Goal: Information Seeking & Learning: Learn about a topic

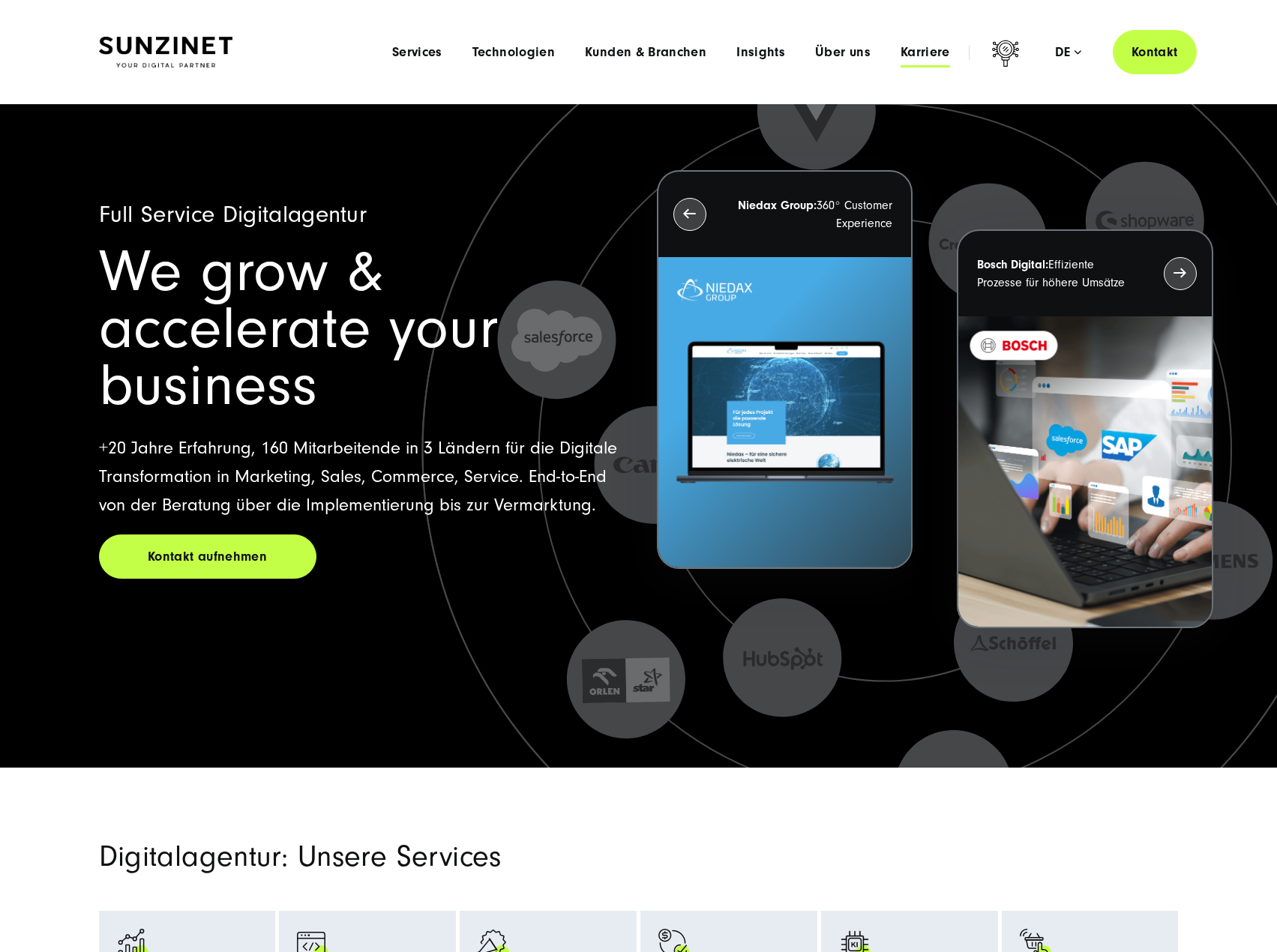
click at [925, 47] on span "Karriere" at bounding box center [925, 53] width 50 height 15
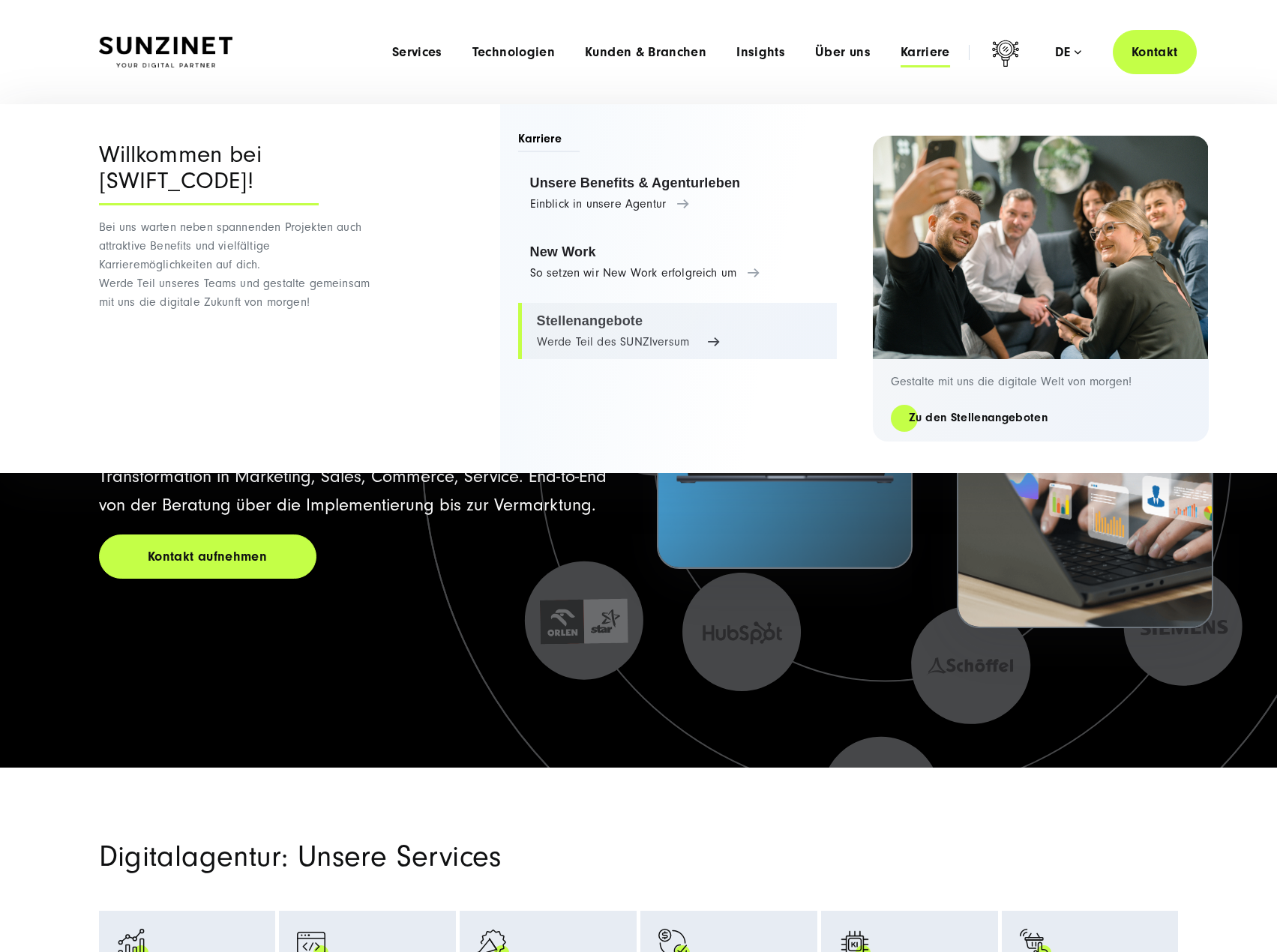
click at [606, 315] on link "Stellenangebote Werde Teil des SUNZIversum" at bounding box center [677, 331] width 318 height 57
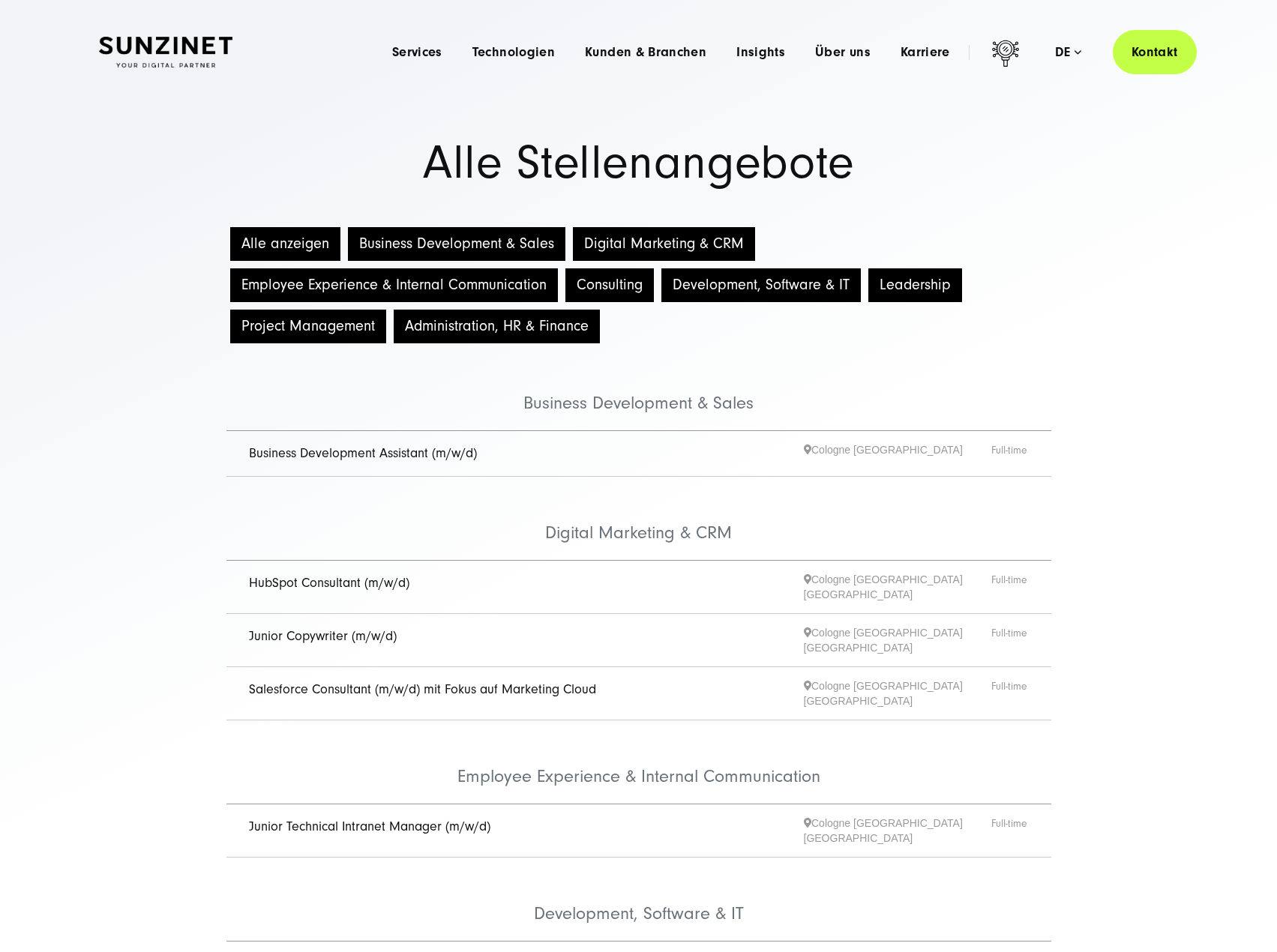
click at [520, 320] on button "Administration, HR & Finance" at bounding box center [496, 327] width 206 height 34
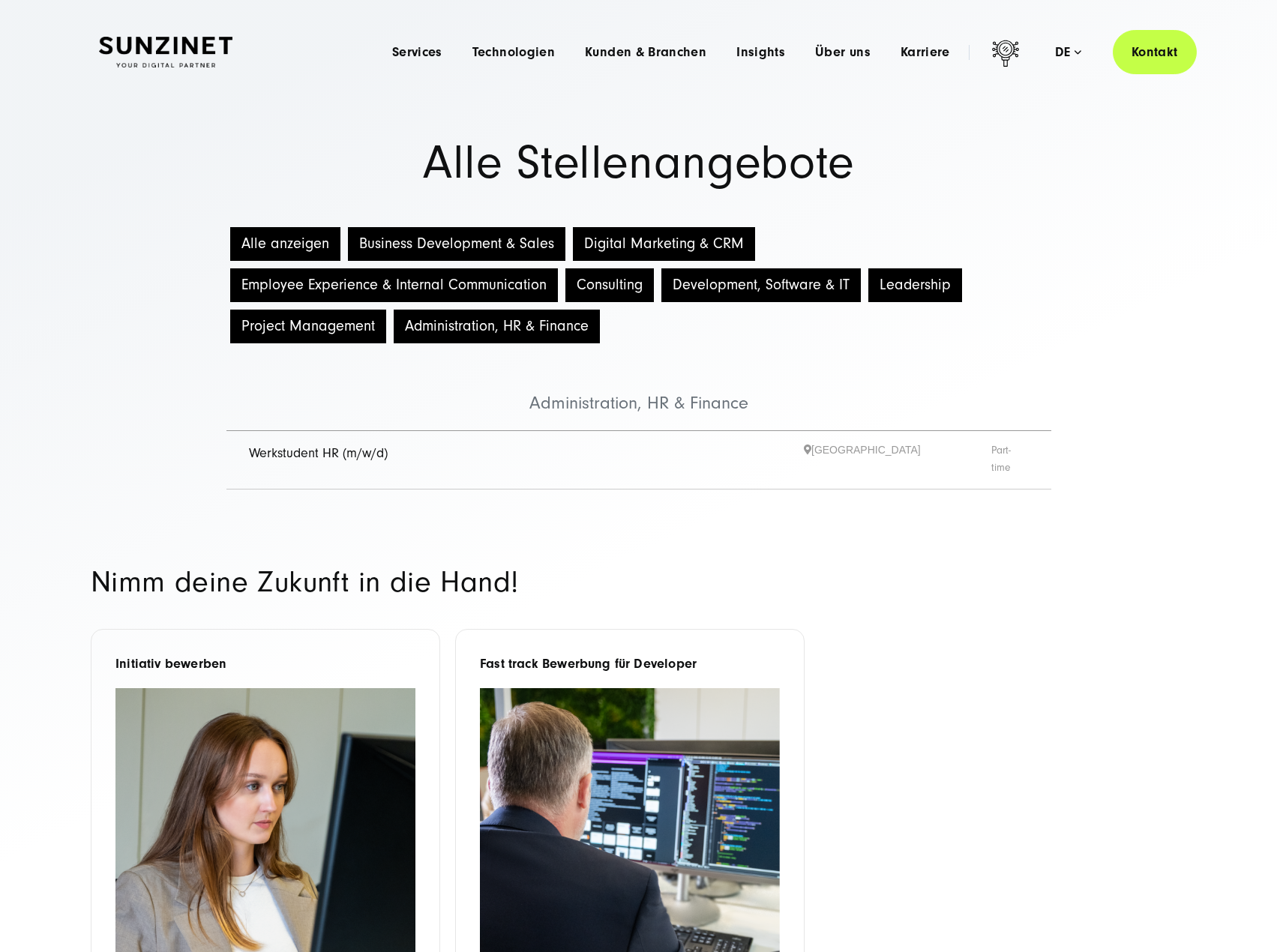
click at [513, 324] on button "Administration, HR & Finance" at bounding box center [496, 327] width 206 height 34
click at [940, 282] on button "Leadership" at bounding box center [915, 285] width 93 height 34
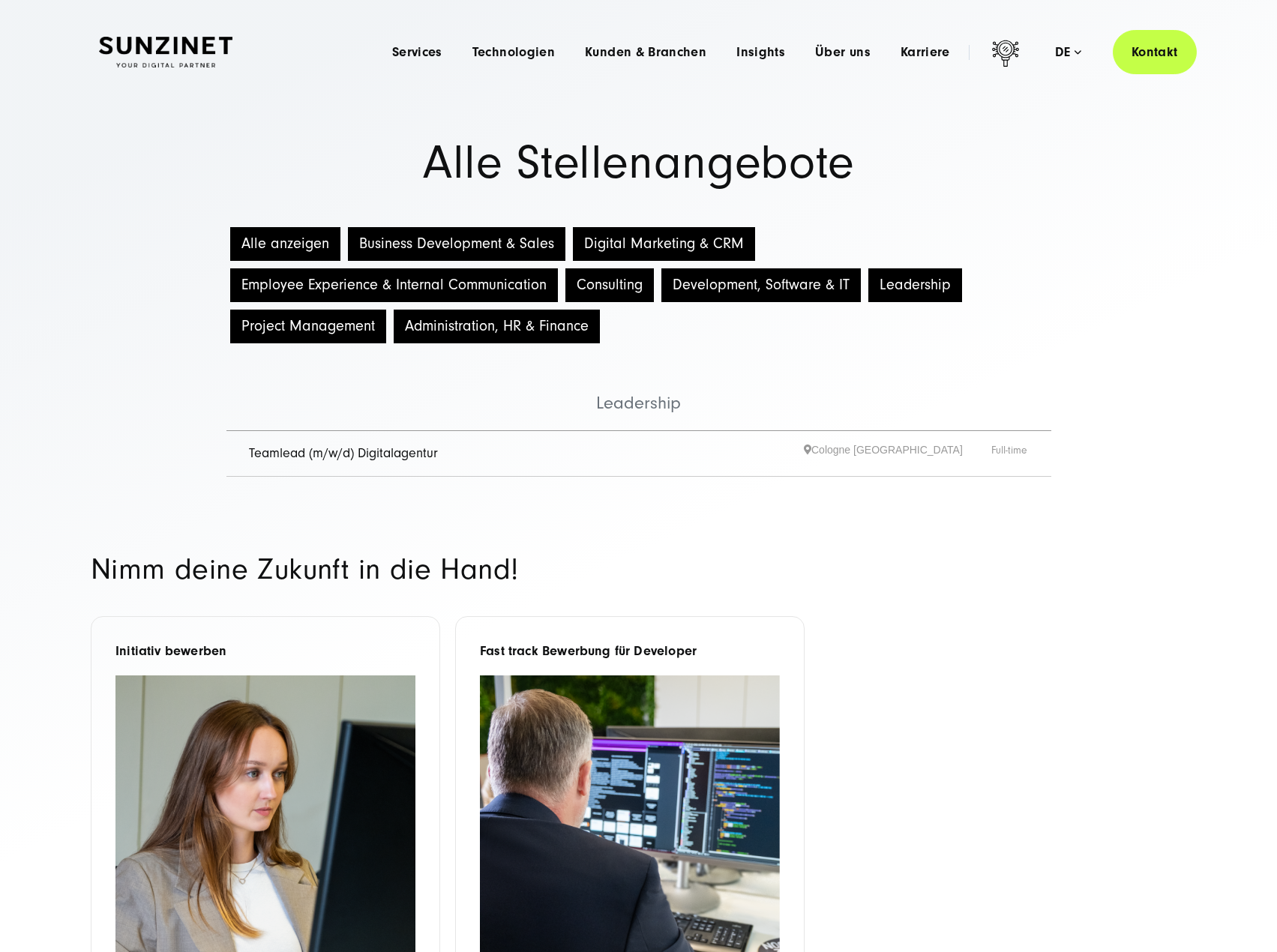
click at [920, 284] on button "Leadership" at bounding box center [915, 285] width 93 height 34
click at [271, 243] on button "Alle anzeigen" at bounding box center [285, 244] width 110 height 34
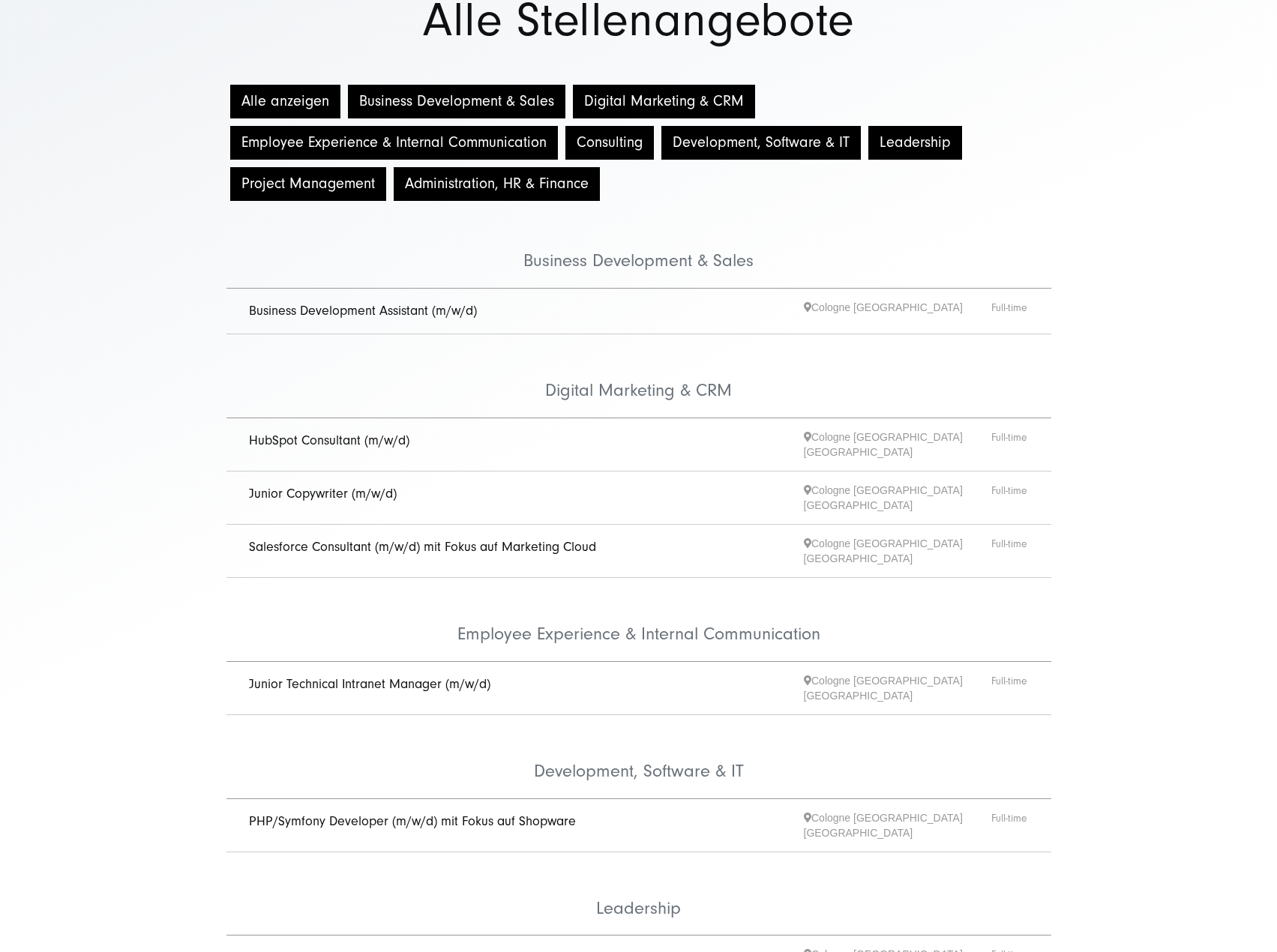
scroll to position [150, 0]
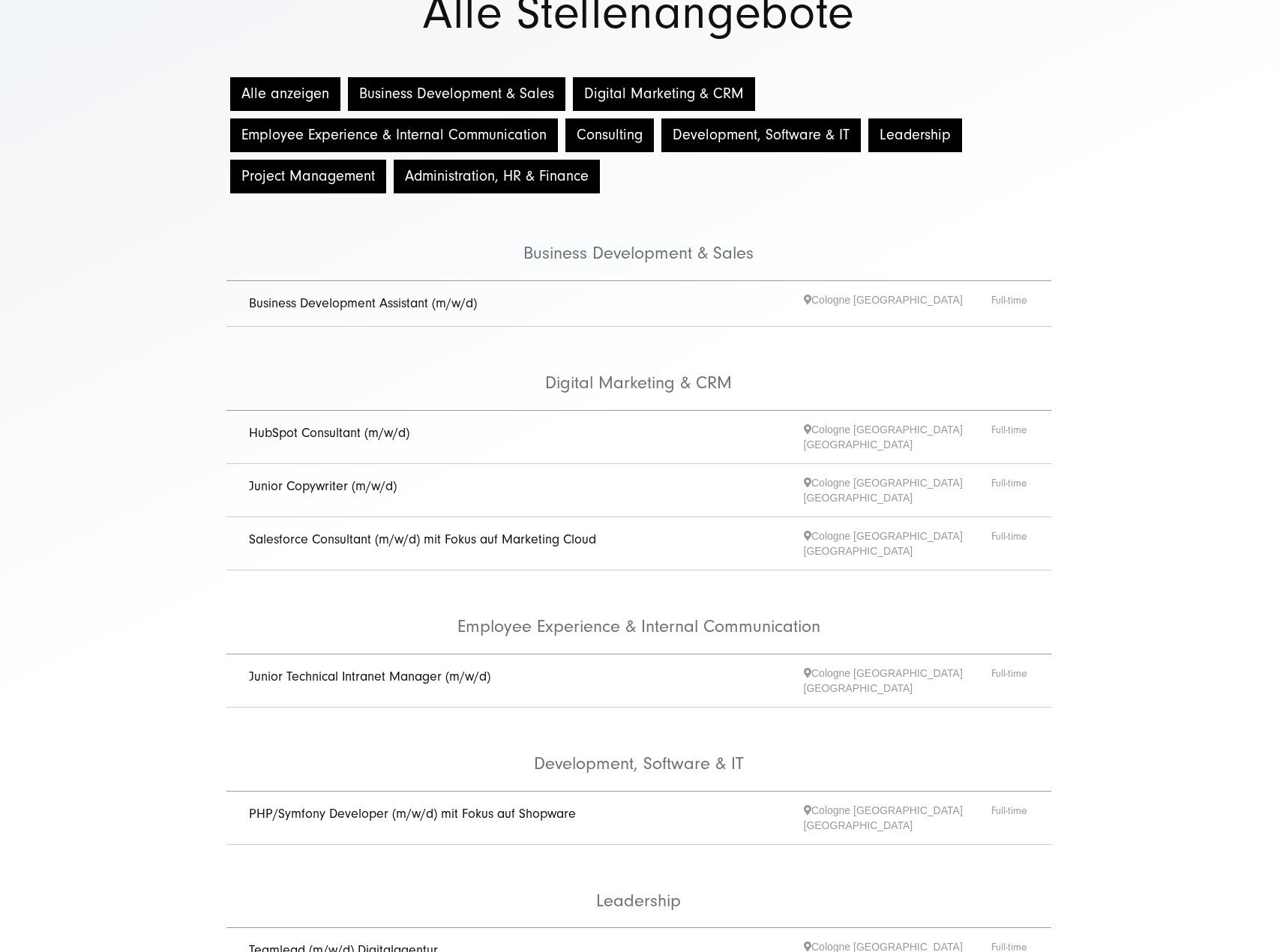
drag, startPoint x: 128, startPoint y: 429, endPoint x: 132, endPoint y: 423, distance: 7.2
click at [130, 426] on div "Alle anzeigen Business Development & Sales Digital Marketing & CRM Employee Exp…" at bounding box center [638, 679] width 1277 height 1211
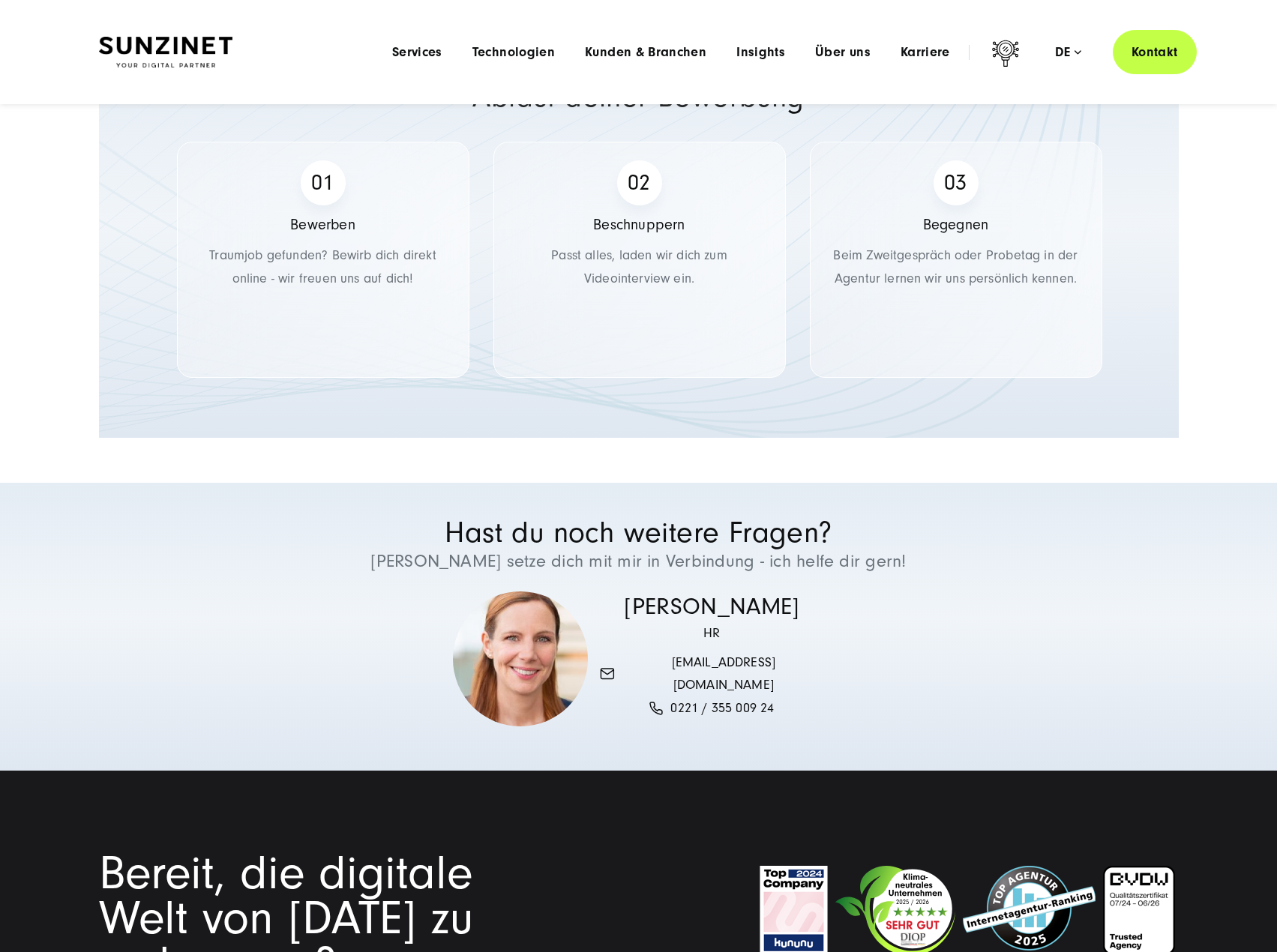
scroll to position [0, 0]
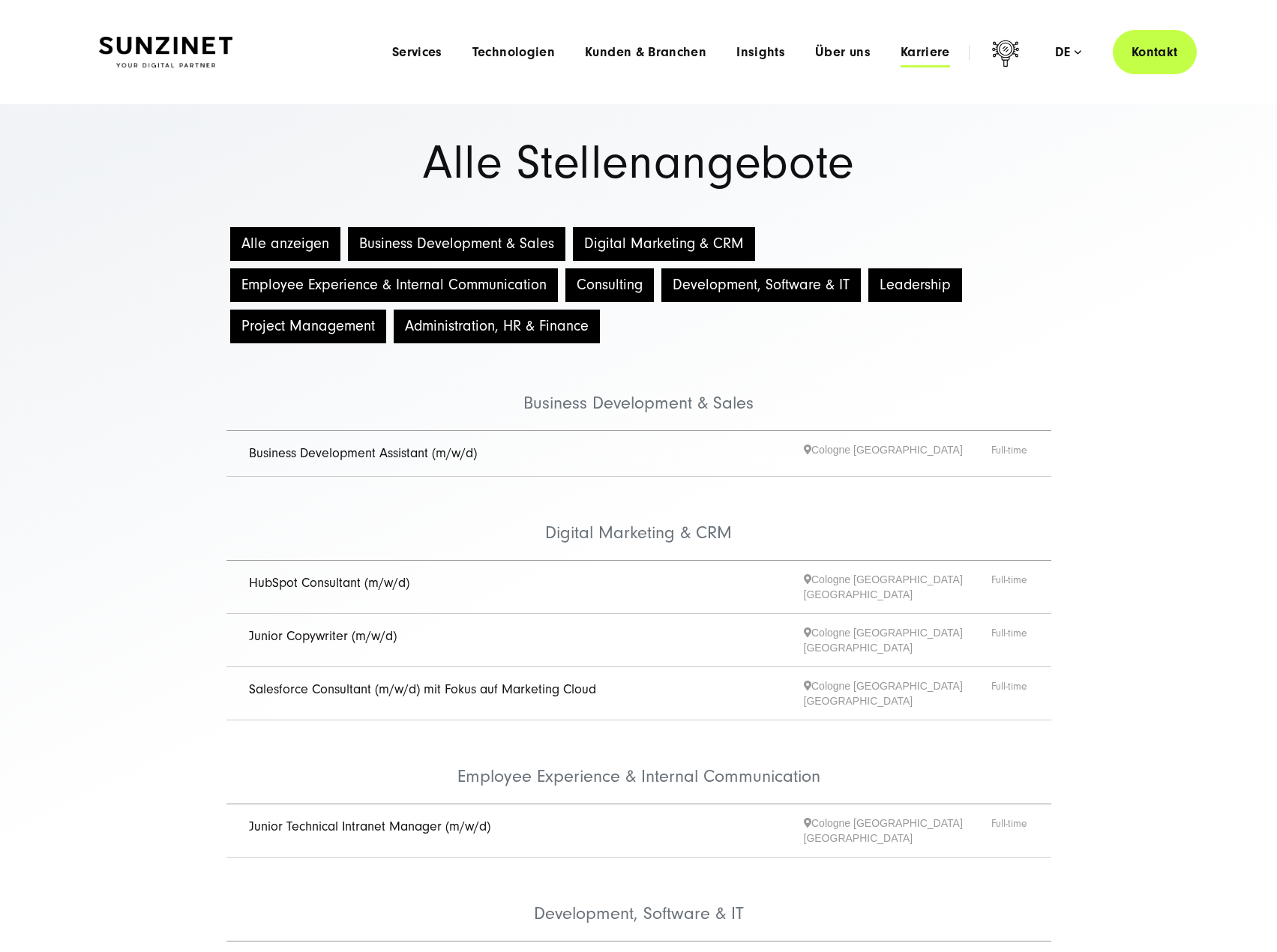
click at [915, 52] on span "Karriere" at bounding box center [925, 53] width 50 height 15
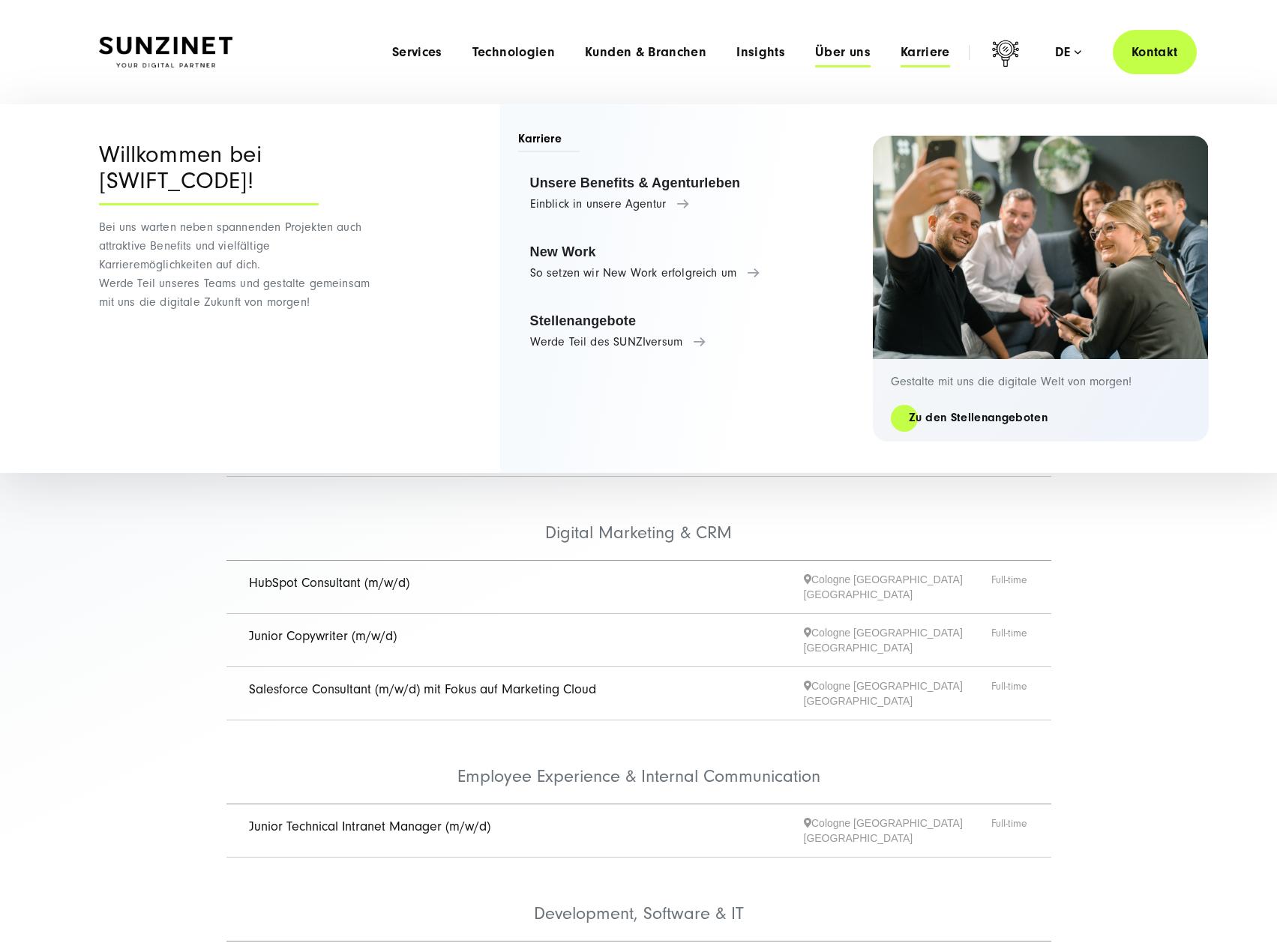
click at [836, 51] on span "Über uns" at bounding box center [842, 53] width 56 height 15
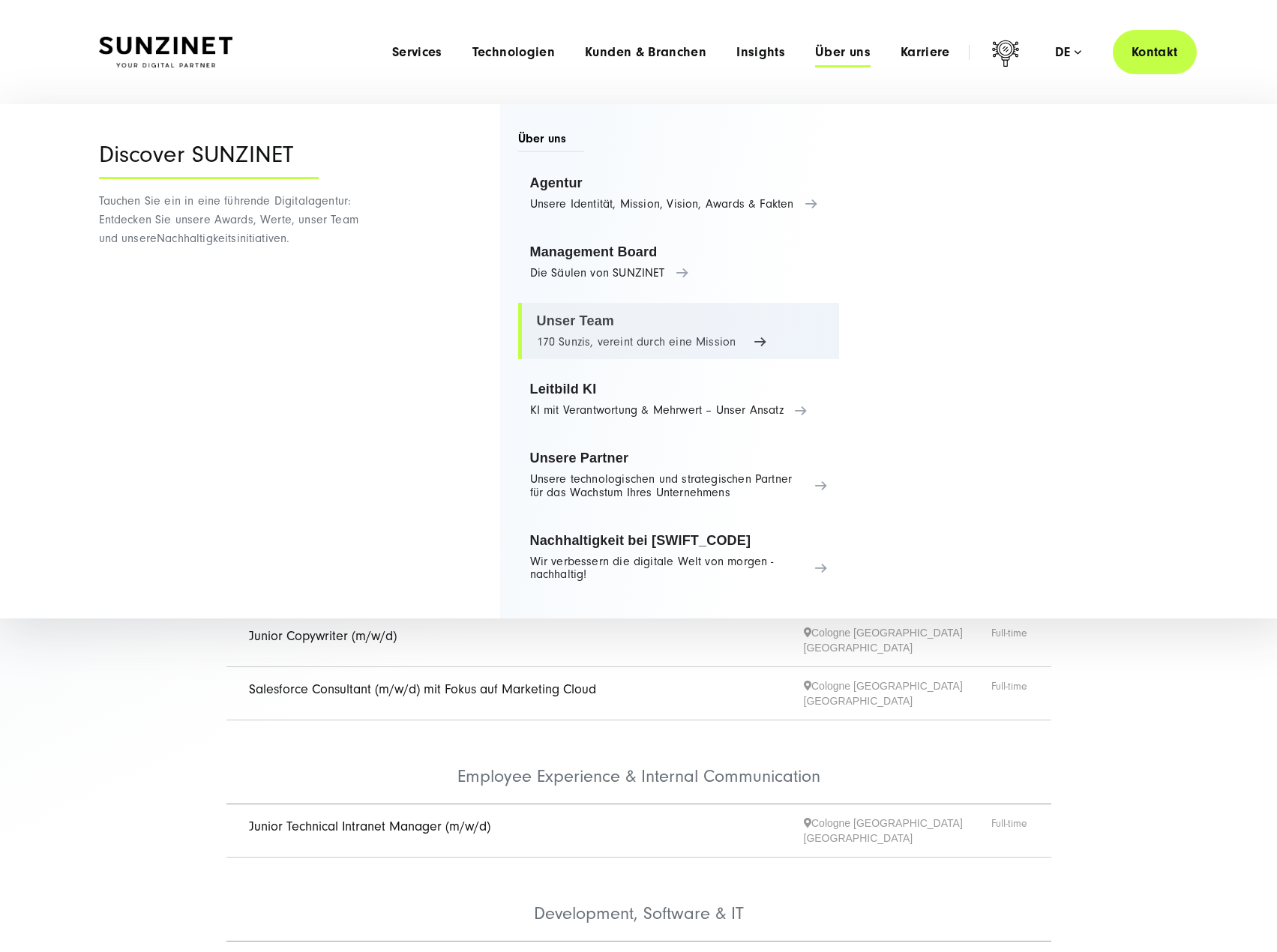
click at [674, 313] on link "Unser Team 170 Sunzis, vereint durch eine Mission" at bounding box center [679, 331] width 321 height 57
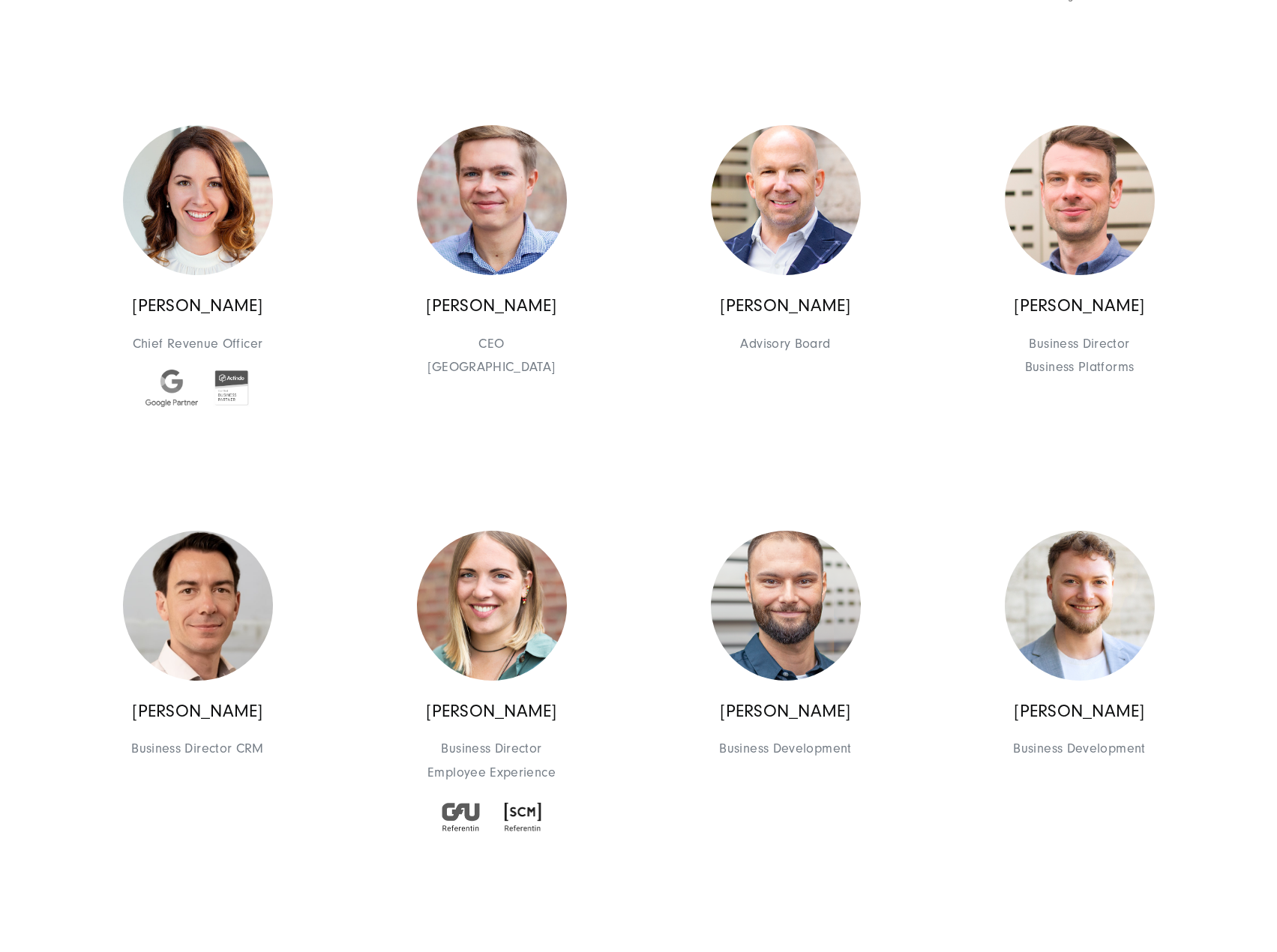
scroll to position [975, 0]
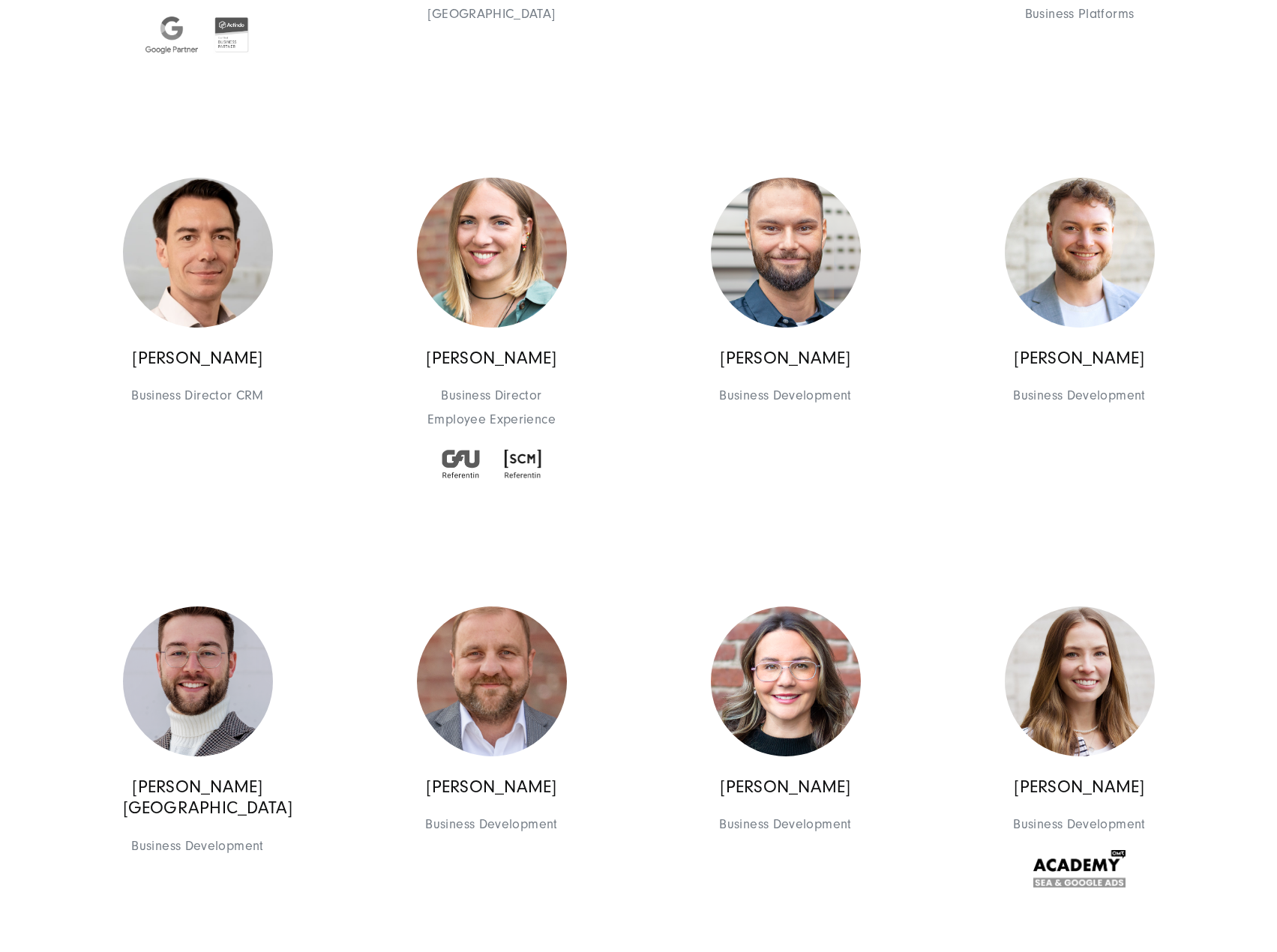
scroll to position [1350, 0]
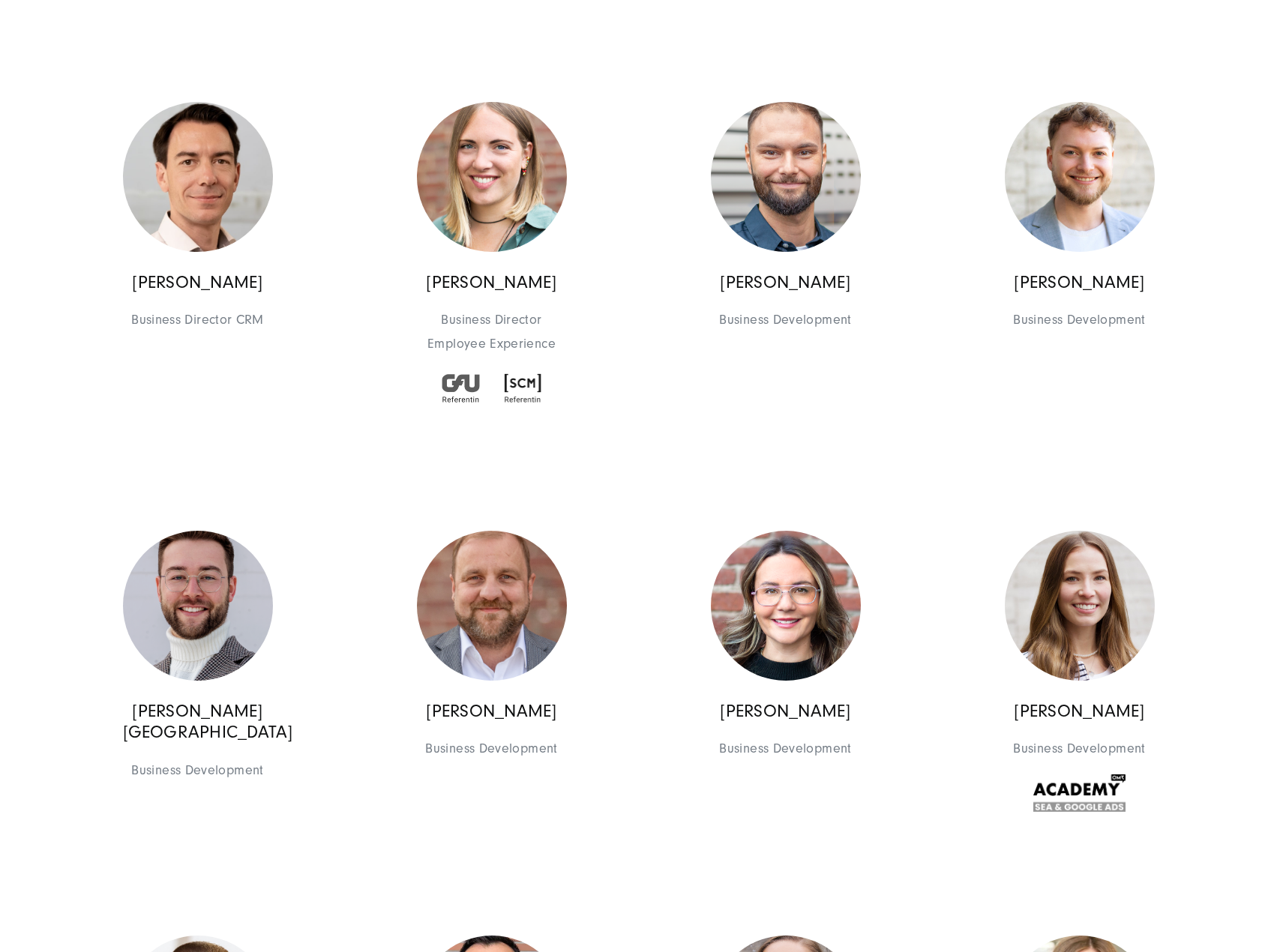
click at [93, 435] on div "Christoph Eschweiler Business Director CRM Business Director Business Director …" at bounding box center [198, 263] width 294 height 358
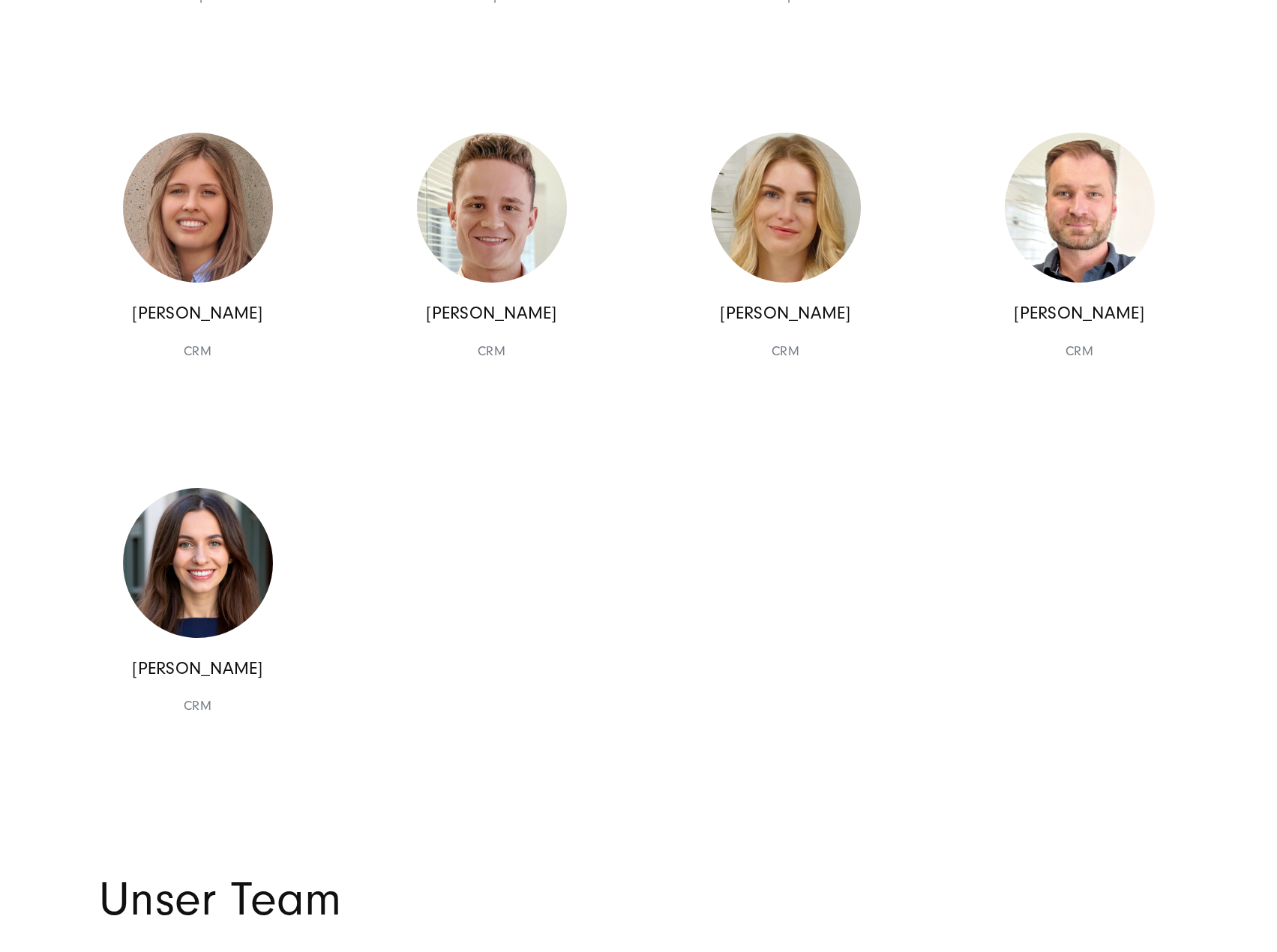
scroll to position [13797, 0]
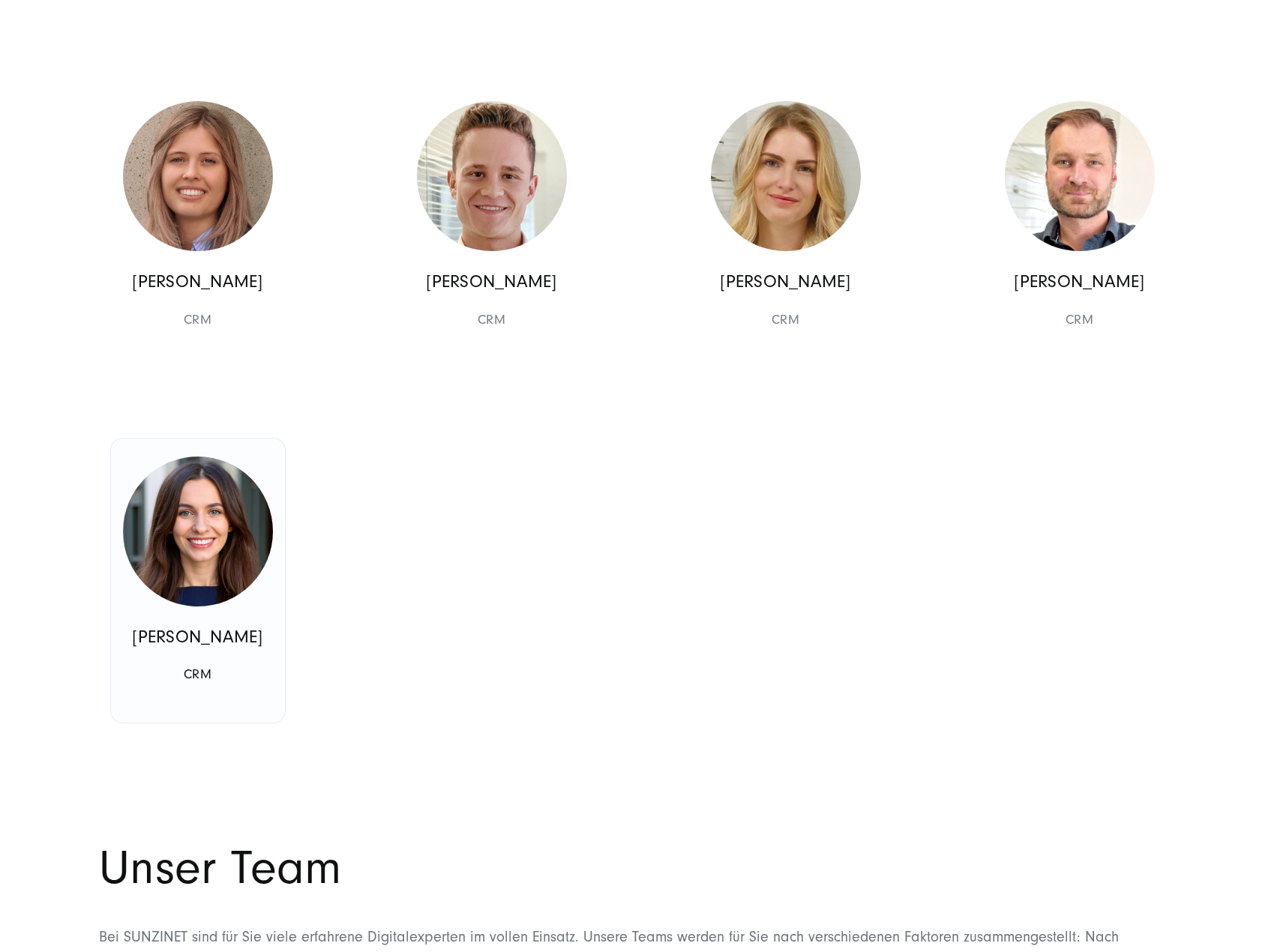
click at [199, 607] on img at bounding box center [198, 532] width 150 height 150
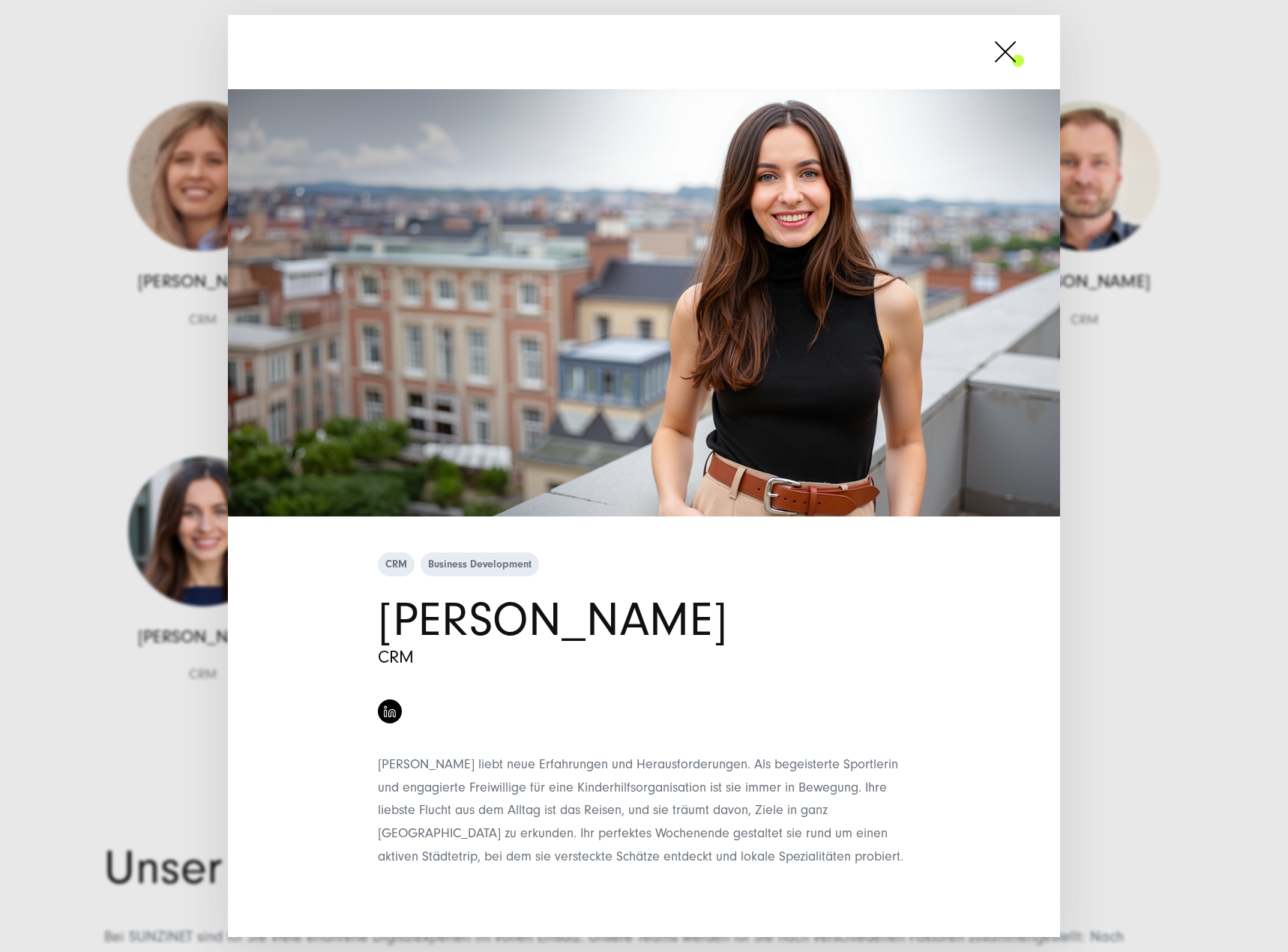
click at [1024, 51] on span at bounding box center [1024, 51] width 0 height 37
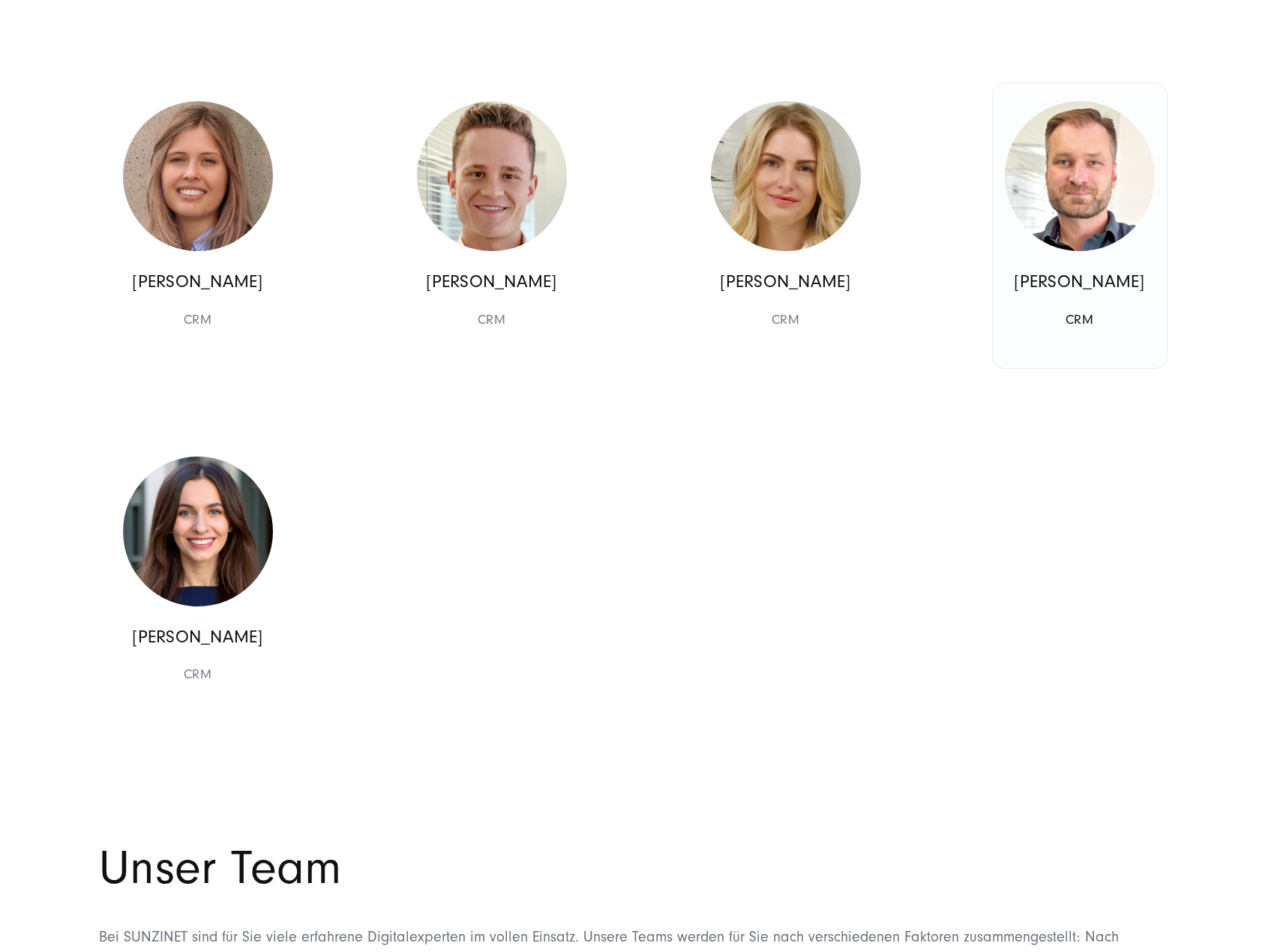
click at [1054, 243] on img at bounding box center [1080, 176] width 150 height 150
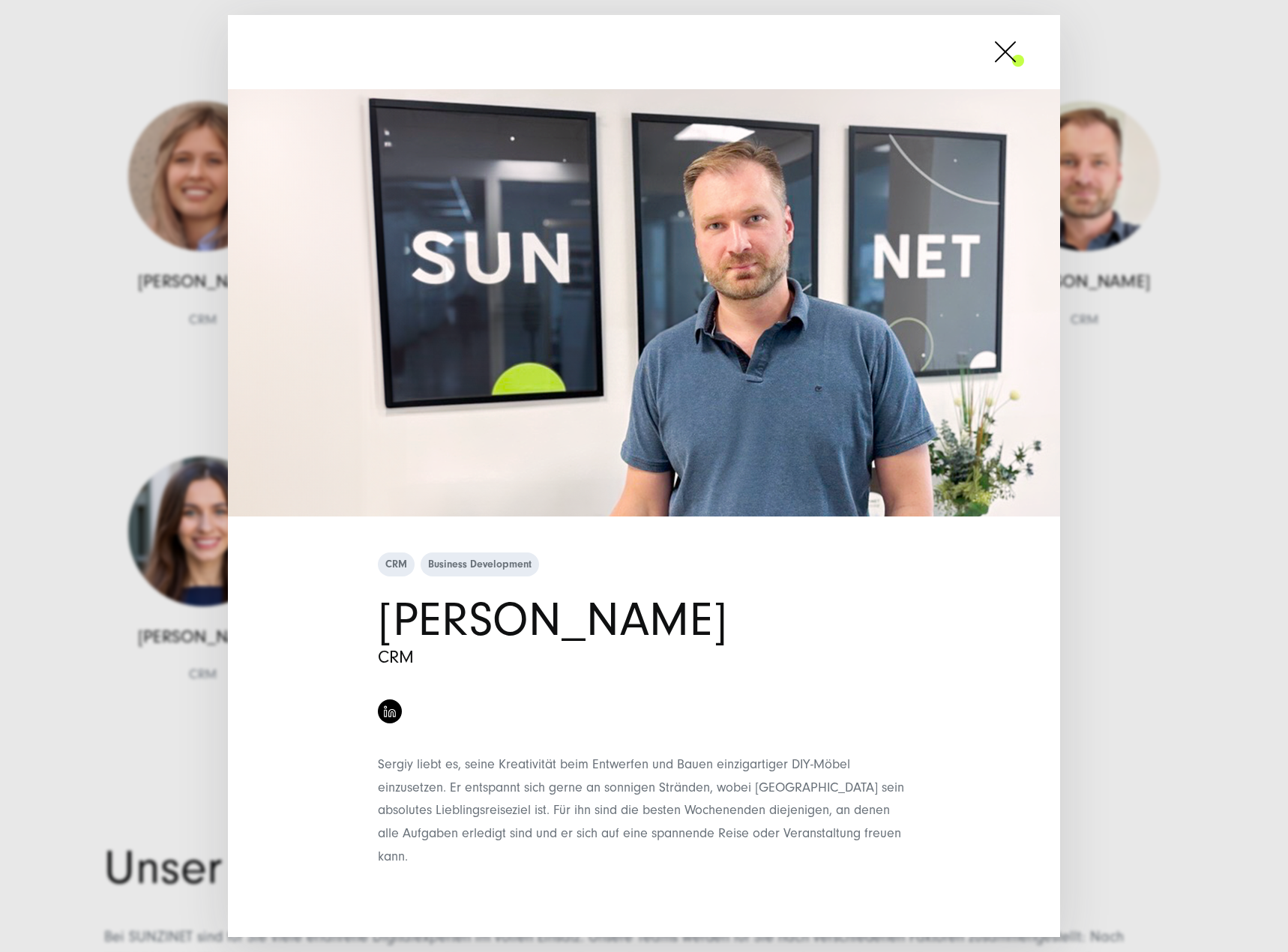
click at [1024, 51] on span at bounding box center [1024, 51] width 0 height 37
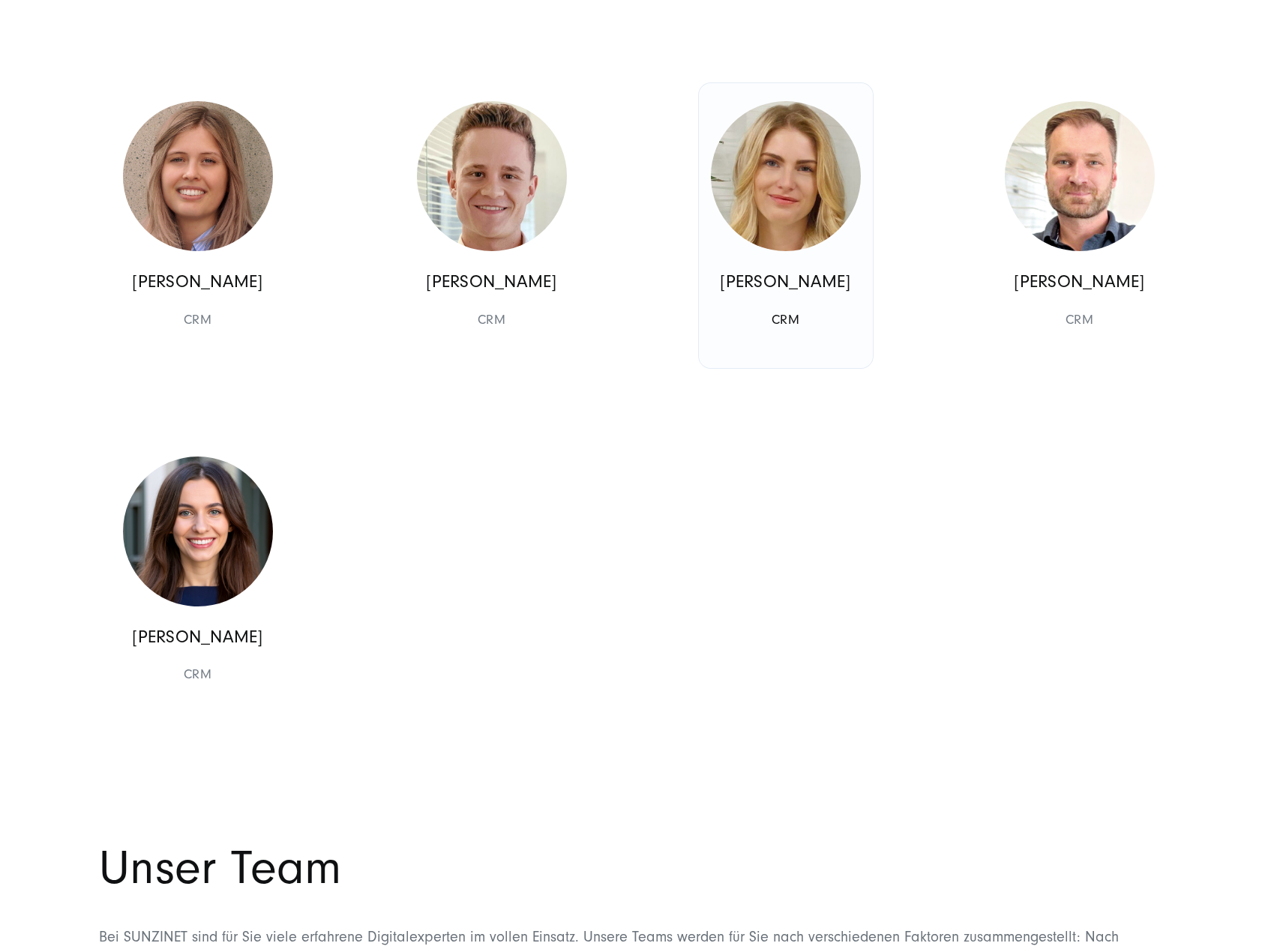
click at [821, 236] on img at bounding box center [786, 176] width 150 height 150
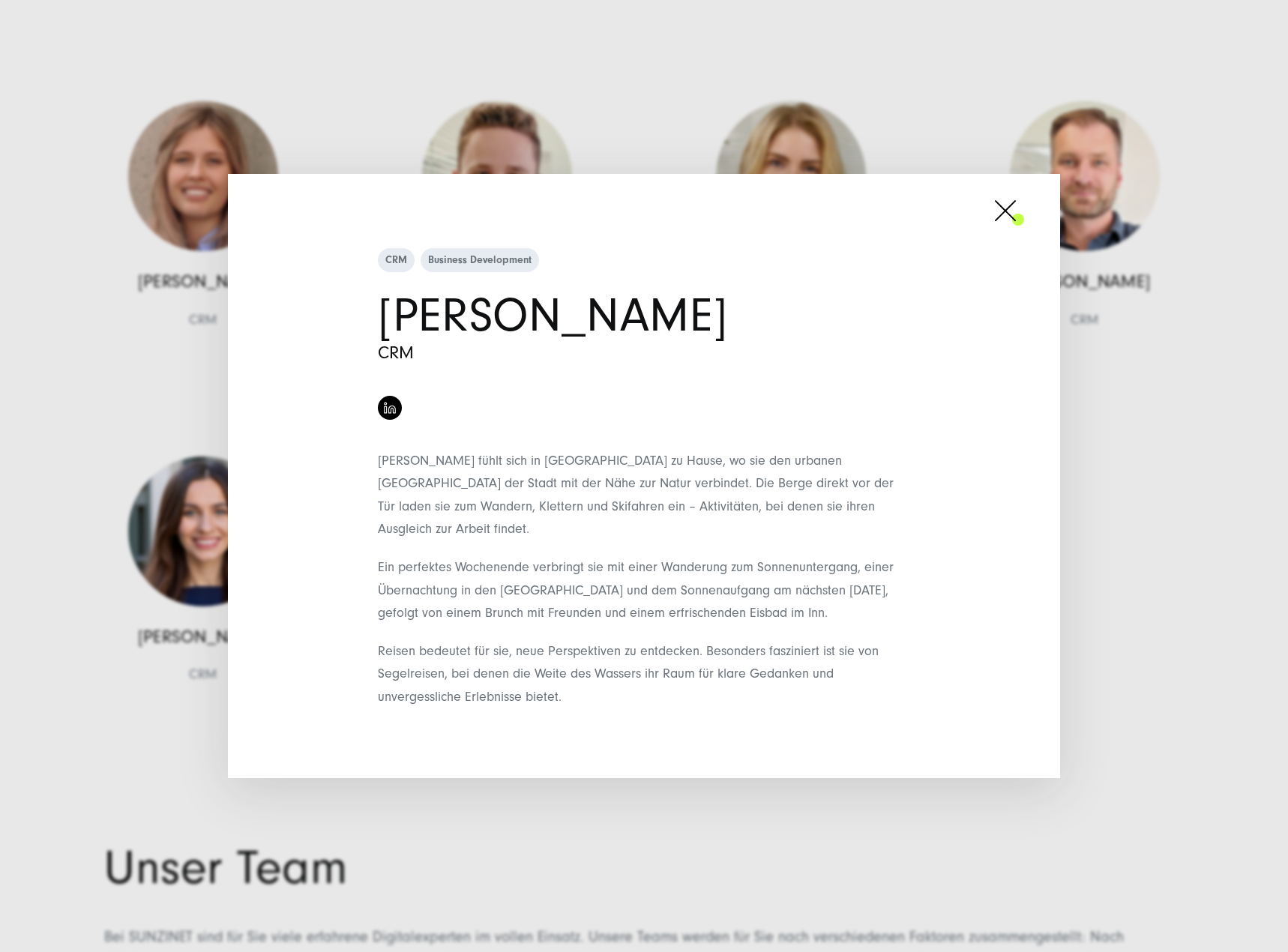
click at [1024, 220] on span at bounding box center [1024, 210] width 0 height 37
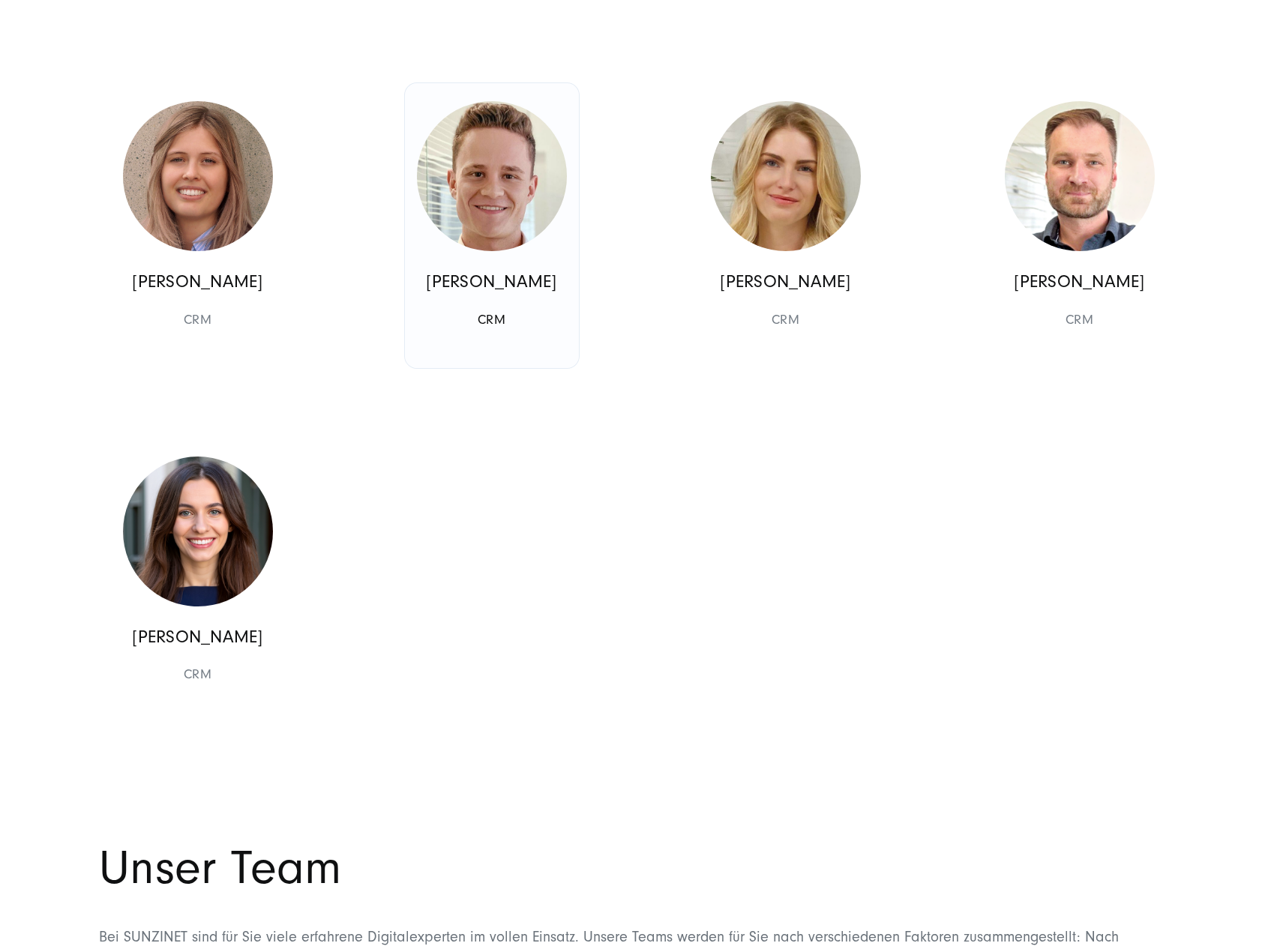
click at [510, 251] on img at bounding box center [492, 176] width 150 height 150
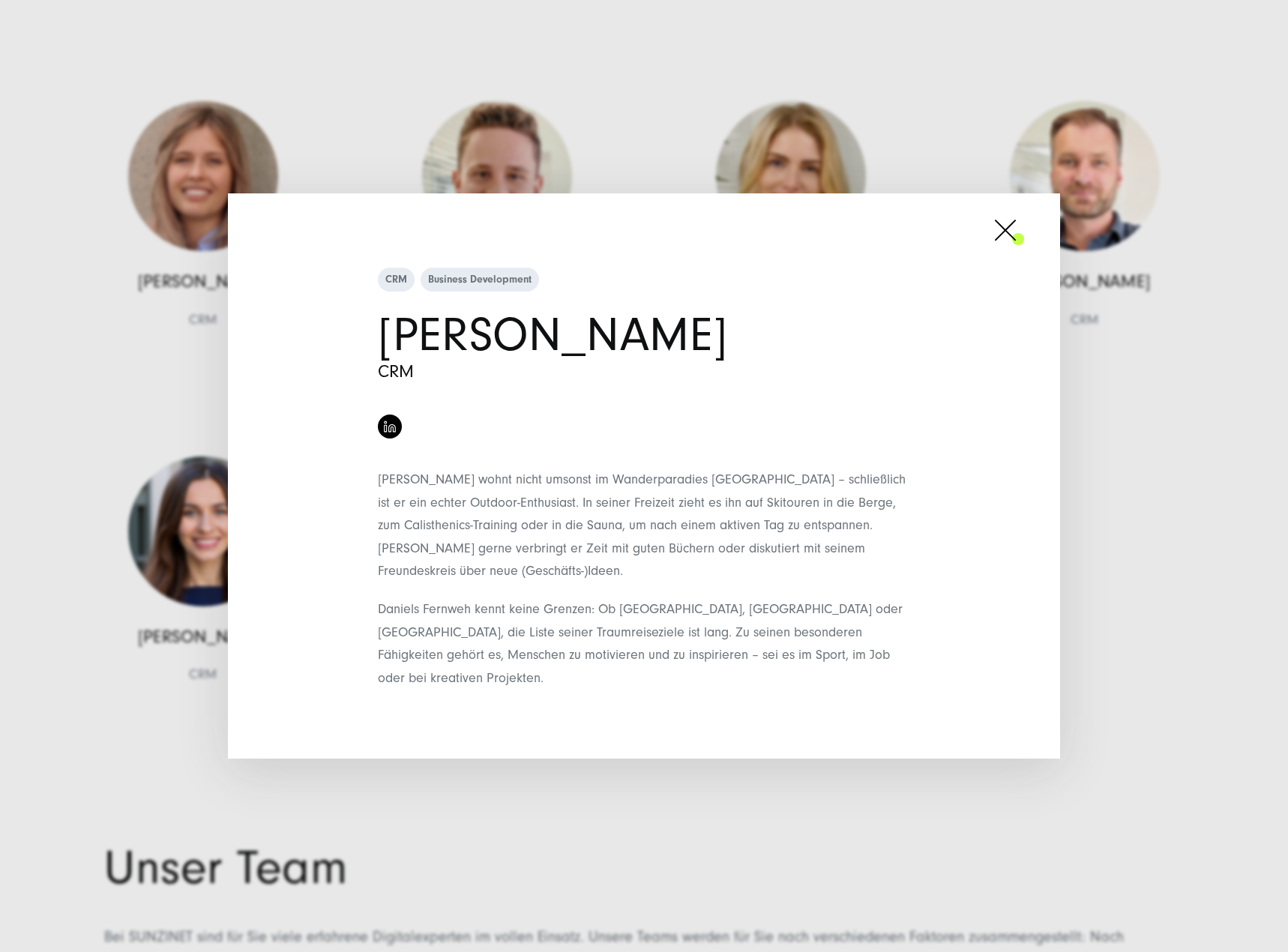
click at [1024, 242] on span at bounding box center [1024, 230] width 0 height 37
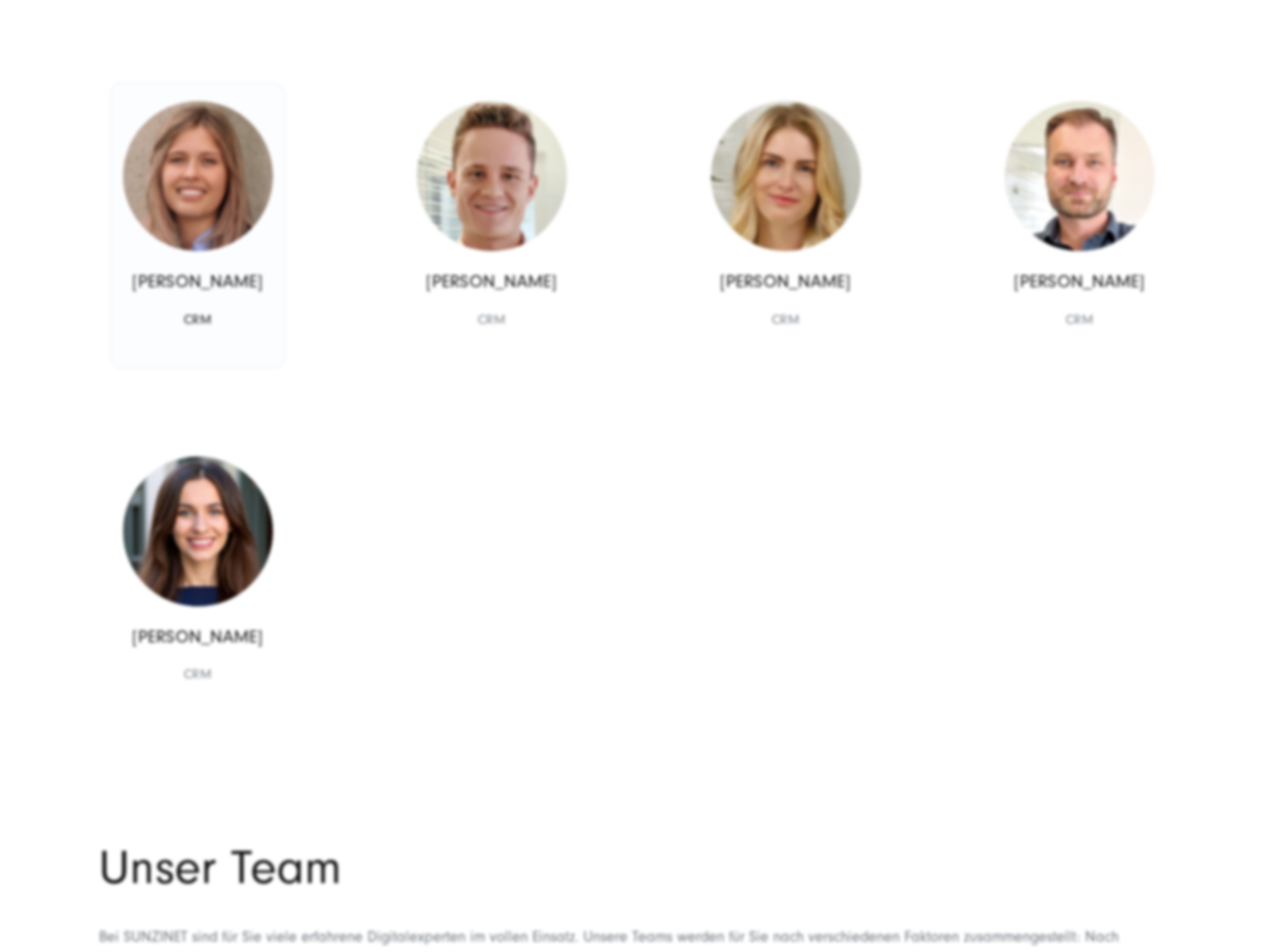
click at [165, 251] on img at bounding box center [198, 176] width 150 height 150
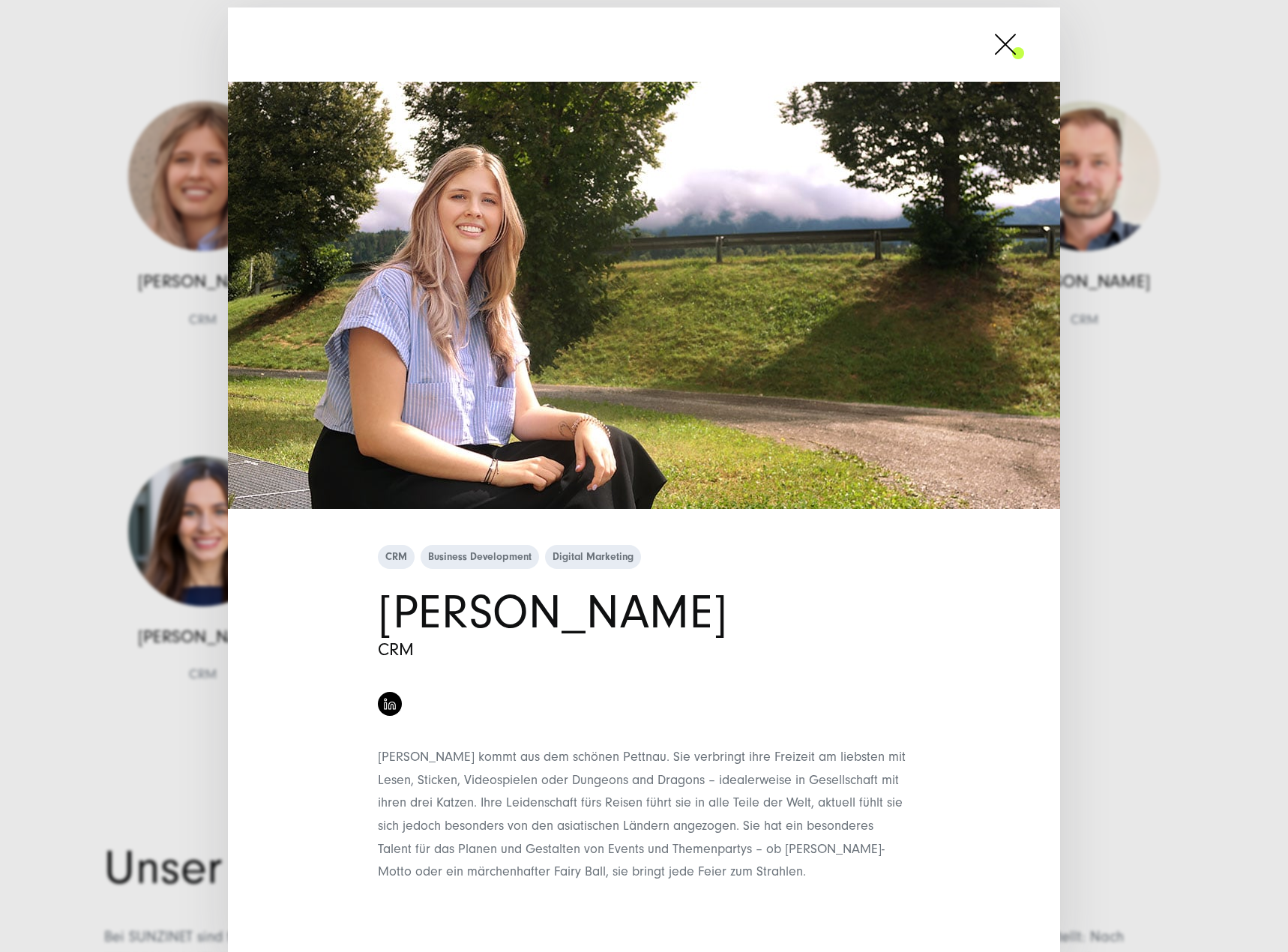
click at [1024, 45] on span at bounding box center [1024, 44] width 0 height 37
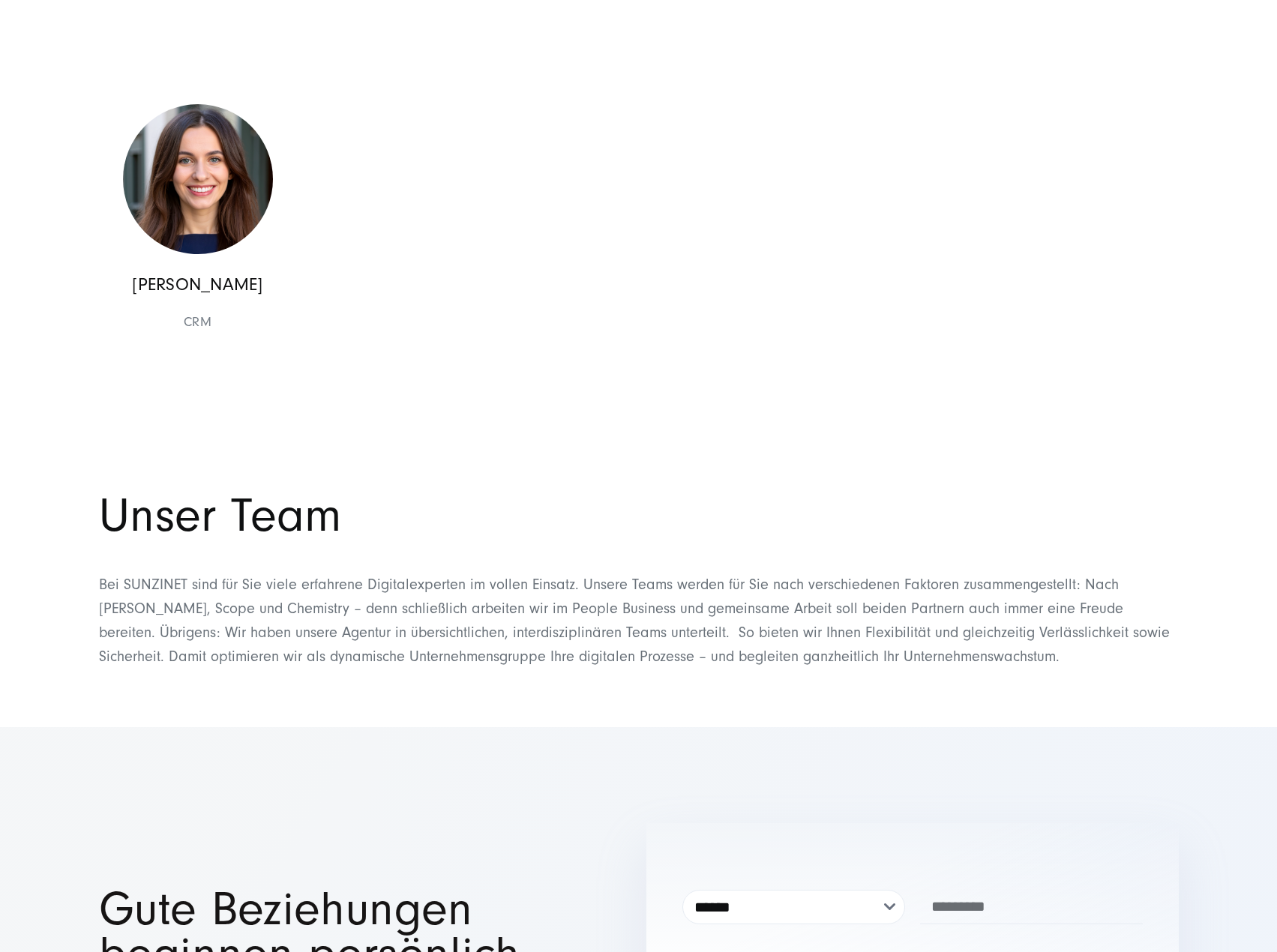
scroll to position [14172, 0]
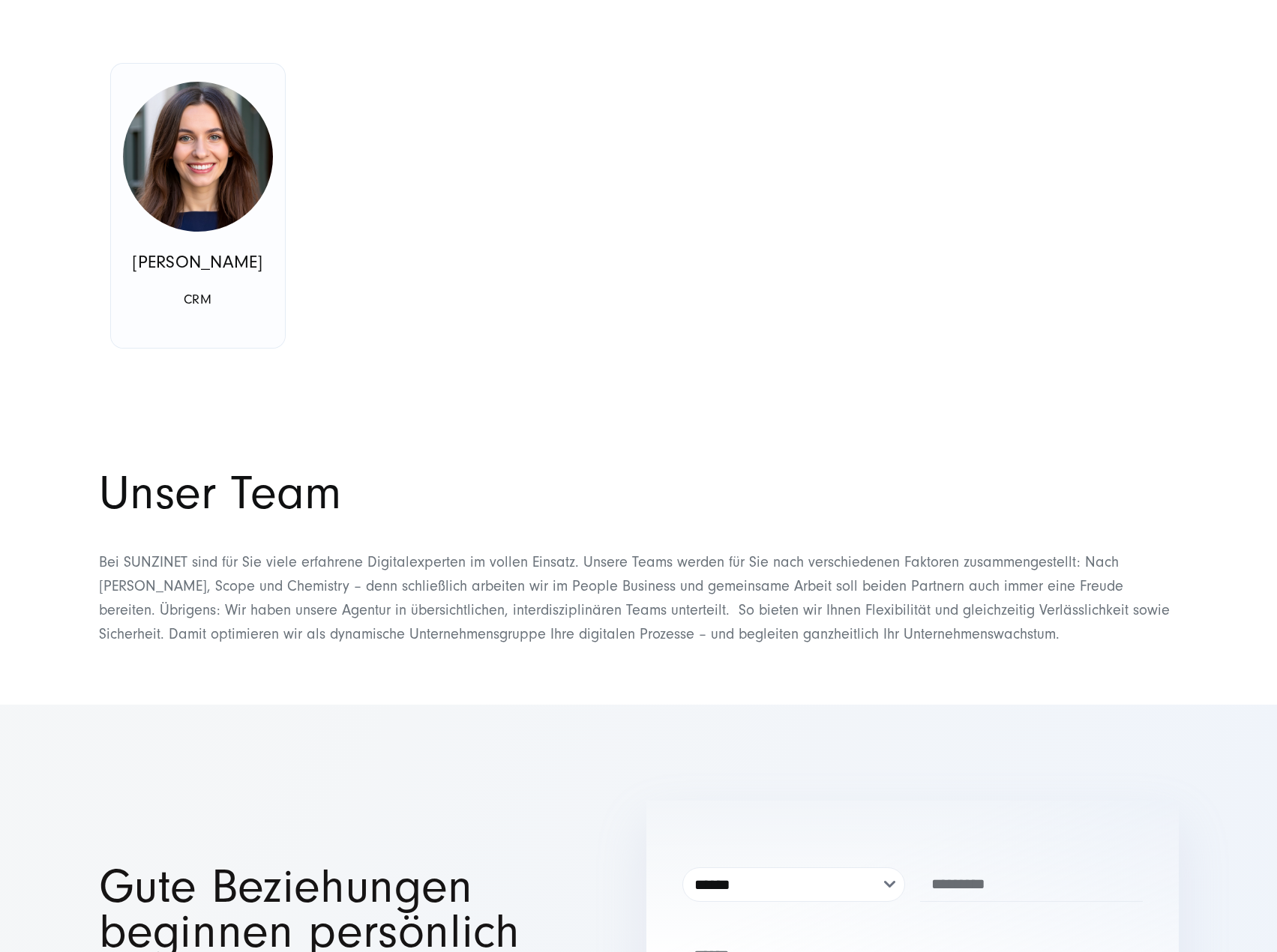
click at [194, 214] on img at bounding box center [198, 157] width 150 height 150
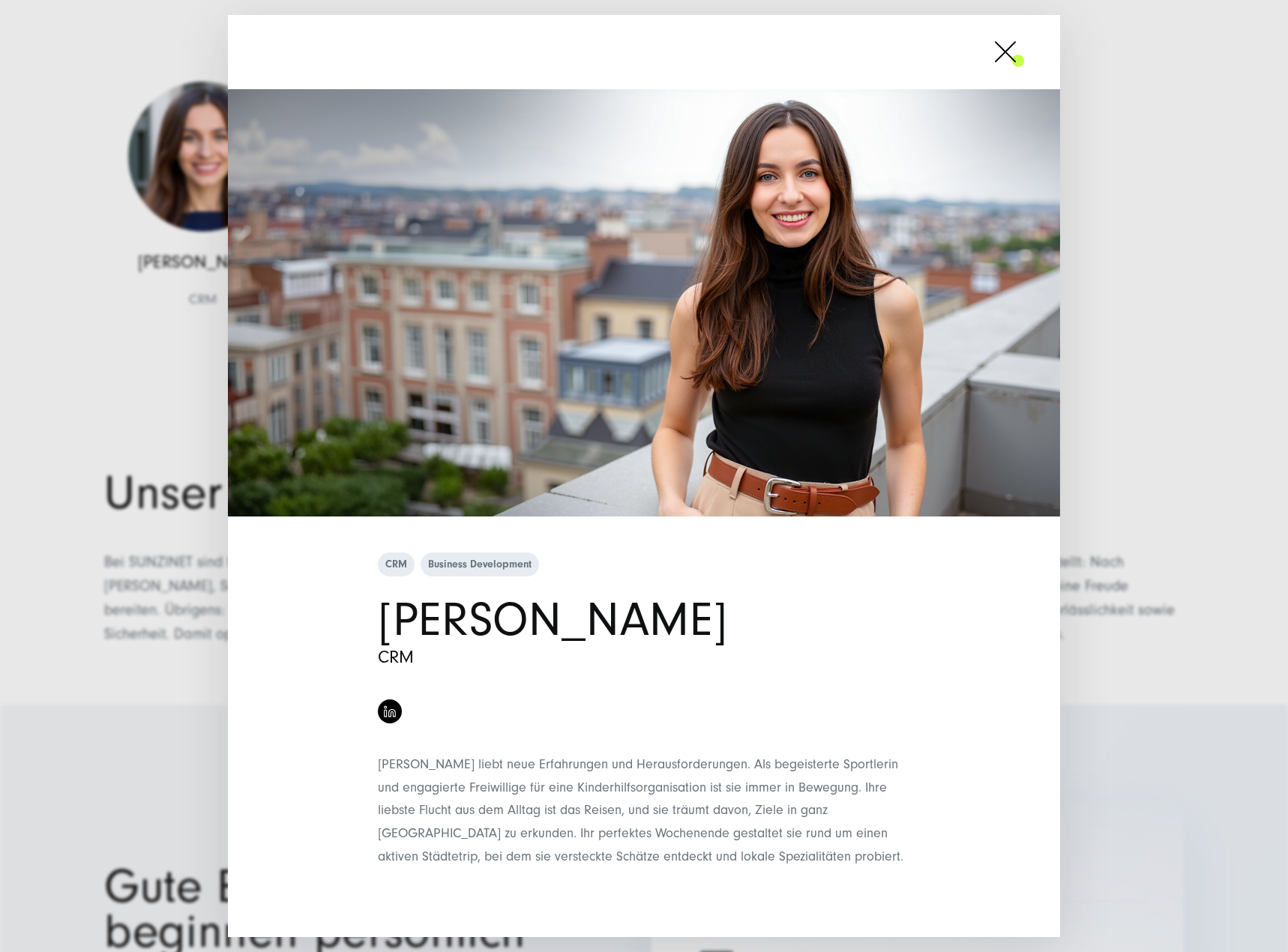
click at [1024, 56] on span at bounding box center [1024, 51] width 0 height 37
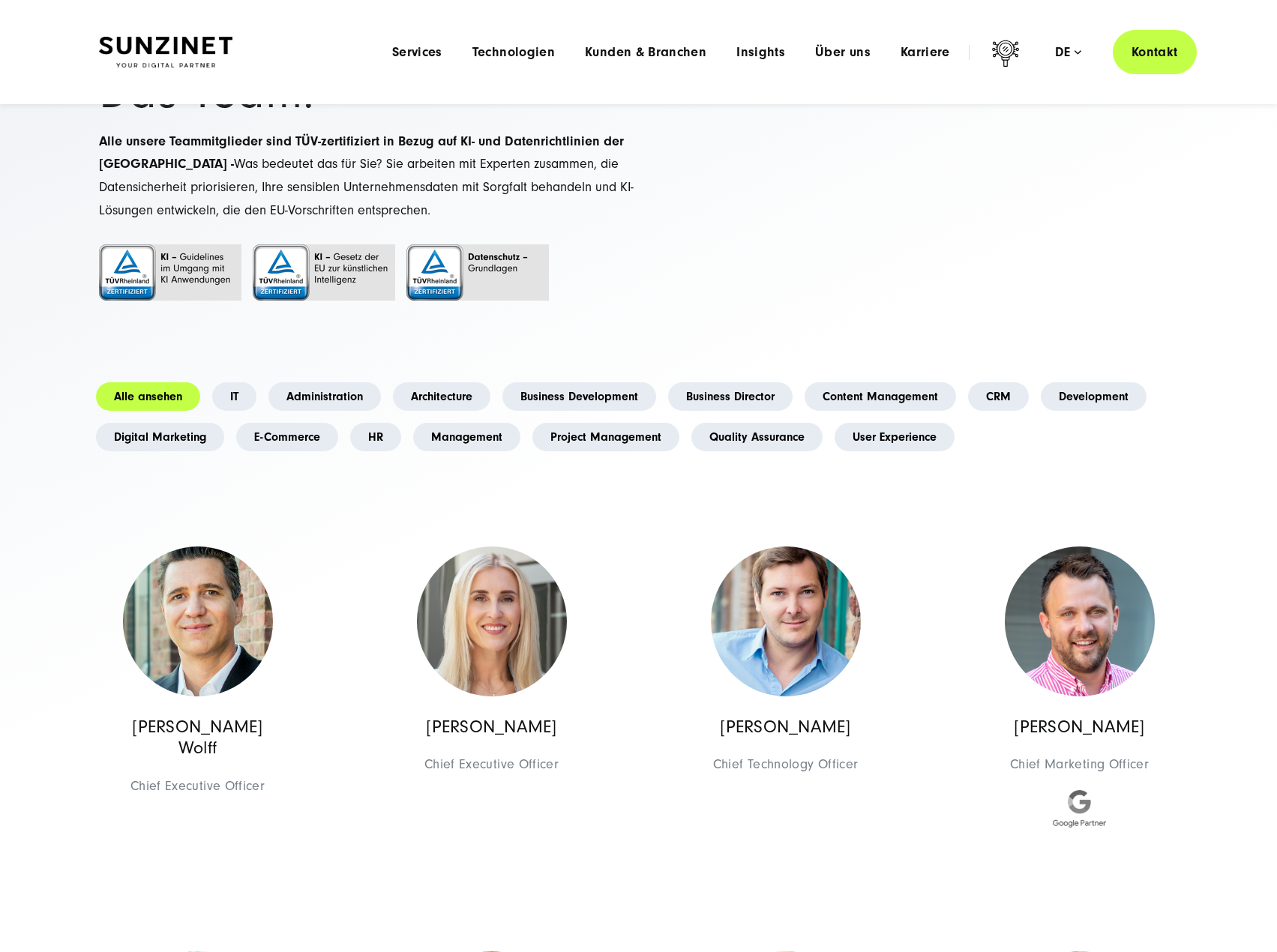
scroll to position [0, 0]
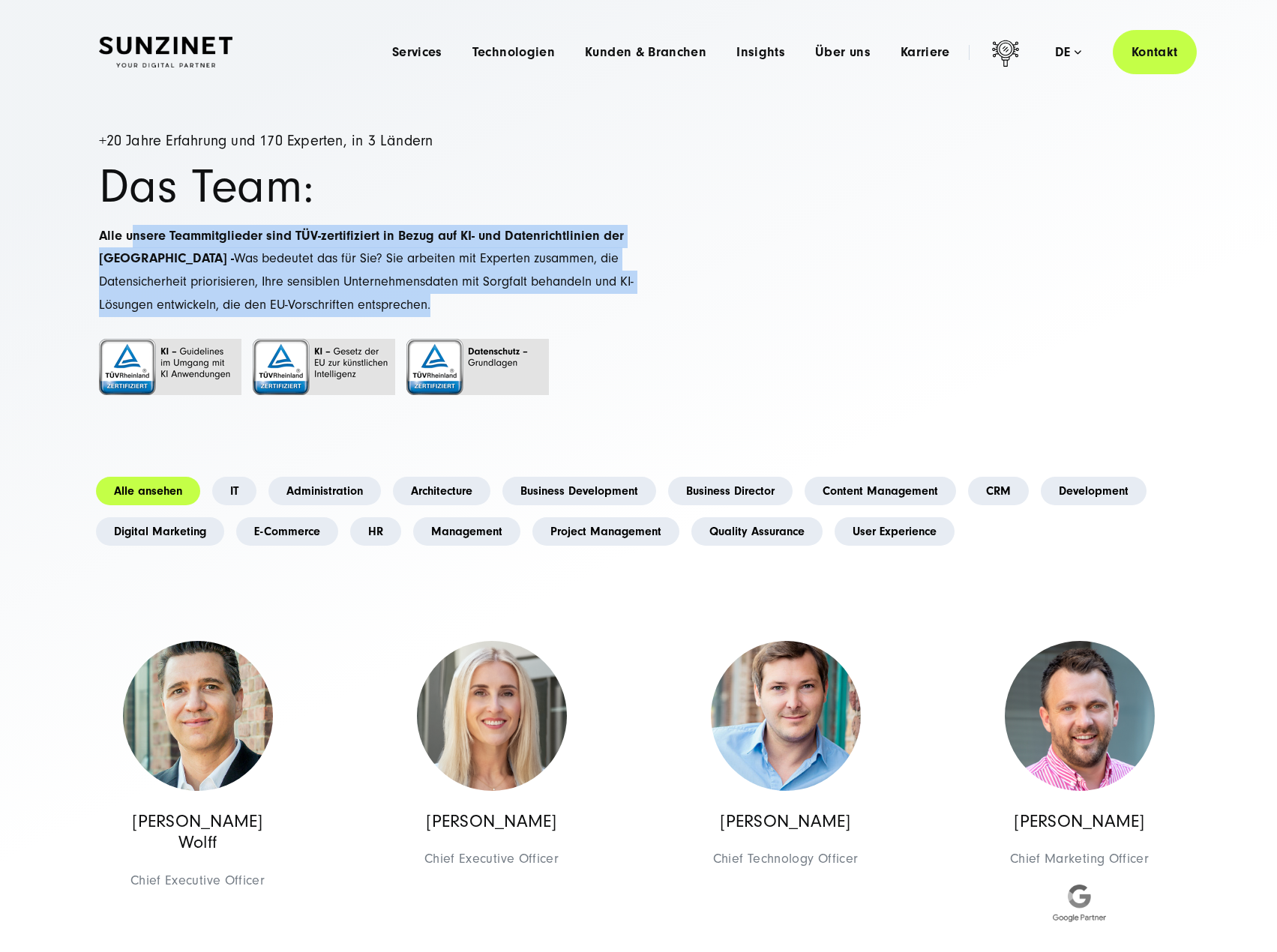
drag, startPoint x: 145, startPoint y: 217, endPoint x: 485, endPoint y: 298, distance: 349.5
click at [485, 298] on div "+20 Jahre Erfahrung und 170 Experten, in 3 Ländern Das Team: Alle unsere Teammi…" at bounding box center [368, 283] width 539 height 300
click at [485, 298] on p "Alle unsere Teammitglieder sind TÜV-zertifiziert in Bezug auf KI- und Datenrich…" at bounding box center [368, 271] width 539 height 92
drag, startPoint x: 513, startPoint y: 295, endPoint x: 132, endPoint y: 225, distance: 387.4
click at [132, 225] on p "Alle unsere Teammitglieder sind TÜV-zertifiziert in Bezug auf KI- und Datenrich…" at bounding box center [368, 271] width 539 height 92
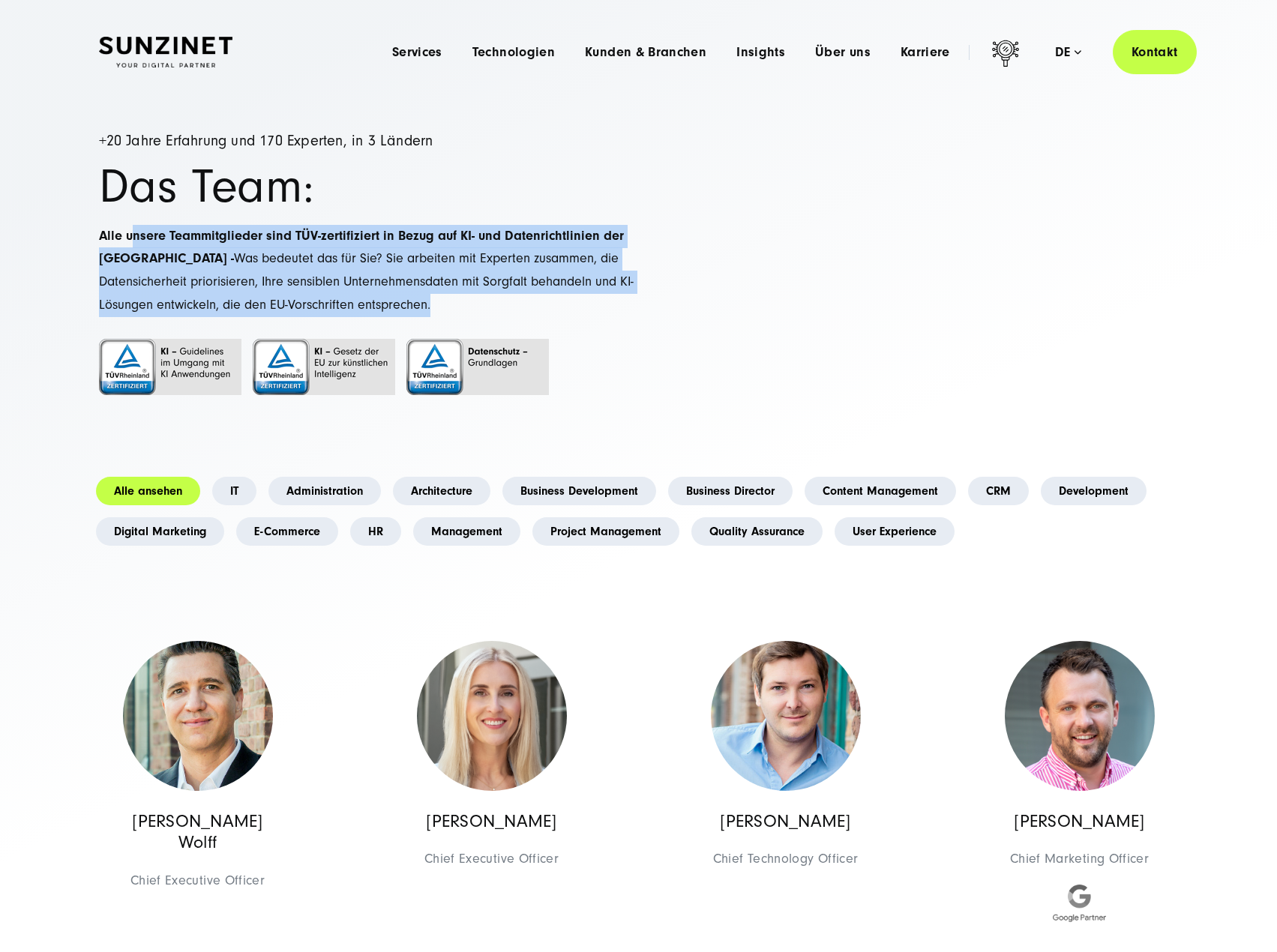
click at [132, 225] on p "Alle unsere Teammitglieder sind TÜV-zertifiziert in Bezug auf KI- und Datenrich…" at bounding box center [368, 271] width 539 height 92
